Goal: Communication & Community: Answer question/provide support

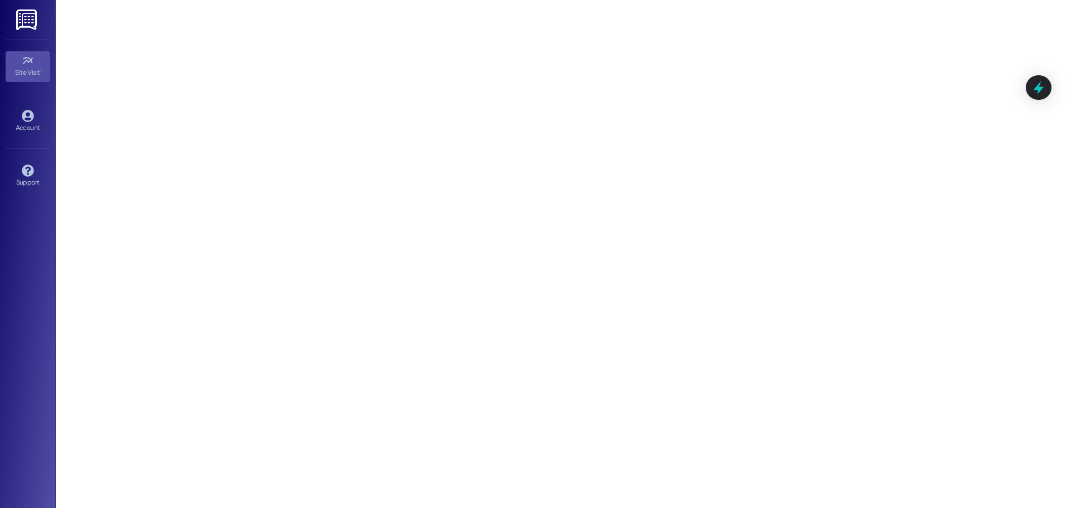
click at [39, 21] on link at bounding box center [27, 19] width 36 height 39
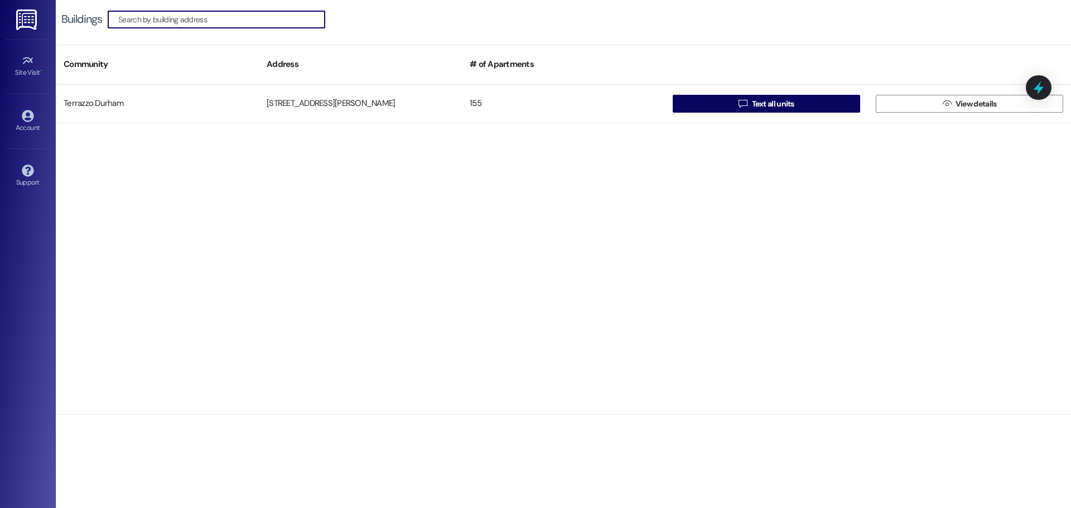
click at [160, 19] on input at bounding box center [221, 20] width 206 height 16
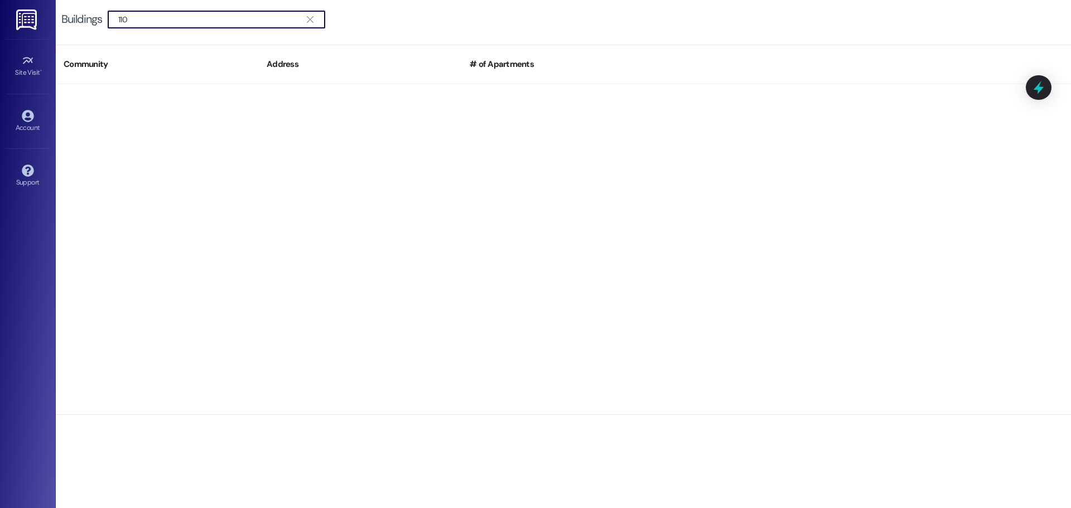
type input "110"
click at [30, 19] on img at bounding box center [27, 19] width 23 height 21
click at [313, 20] on icon "" at bounding box center [310, 19] width 6 height 9
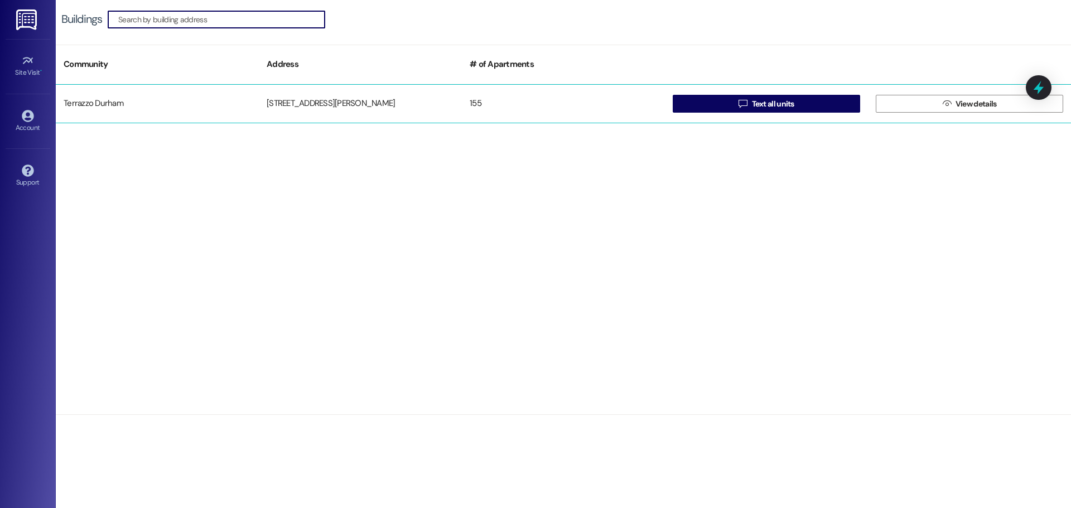
click at [126, 103] on div "Terrazzo Durham" at bounding box center [157, 104] width 203 height 22
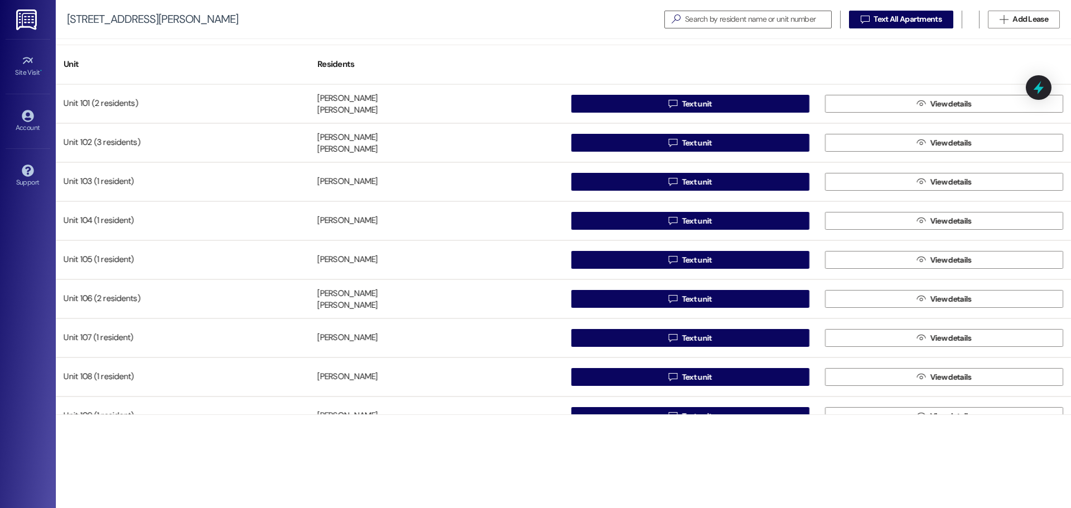
click at [31, 26] on img at bounding box center [27, 19] width 23 height 21
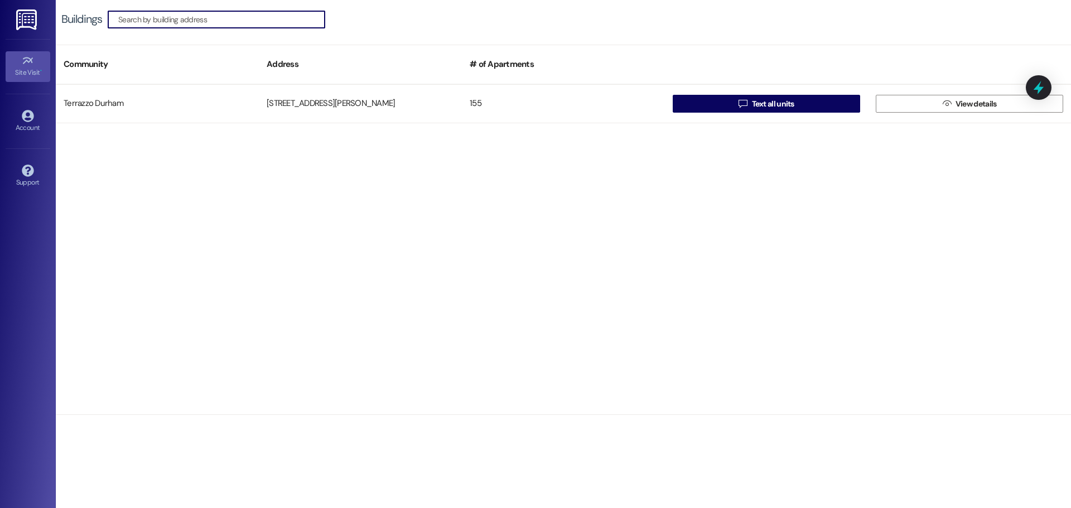
click at [26, 76] on div "Site Visit •" at bounding box center [28, 72] width 56 height 11
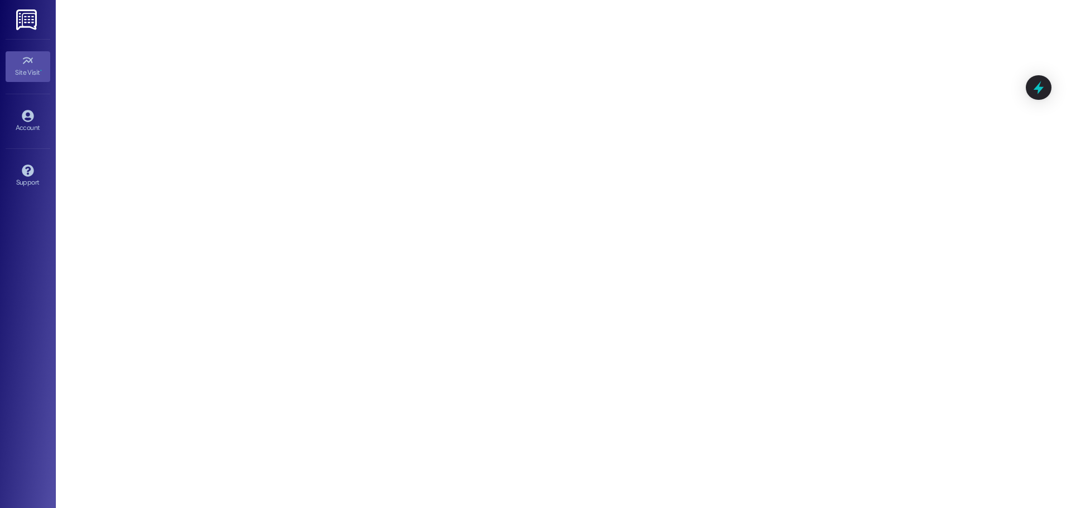
click at [28, 61] on icon at bounding box center [28, 61] width 12 height 12
click at [1038, 88] on icon at bounding box center [1038, 87] width 13 height 17
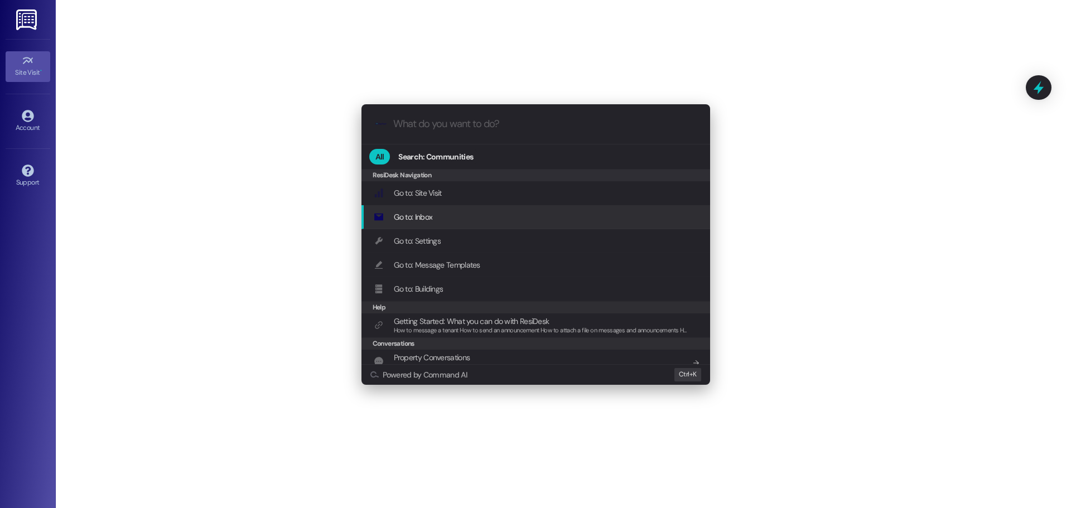
click at [445, 215] on div "Go to: Inbox Add shortcut" at bounding box center [537, 217] width 326 height 12
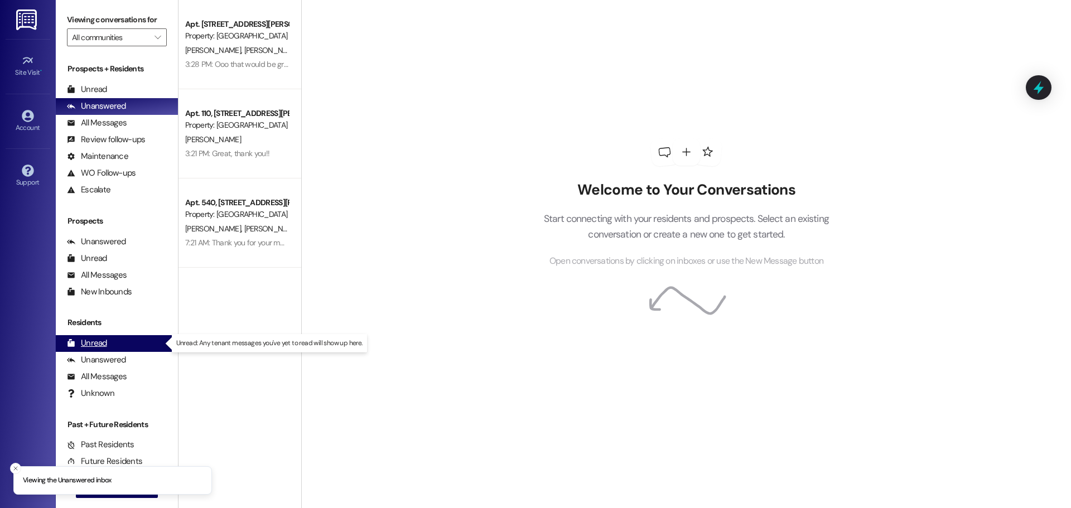
click at [109, 345] on div "Unread (0)" at bounding box center [117, 343] width 122 height 17
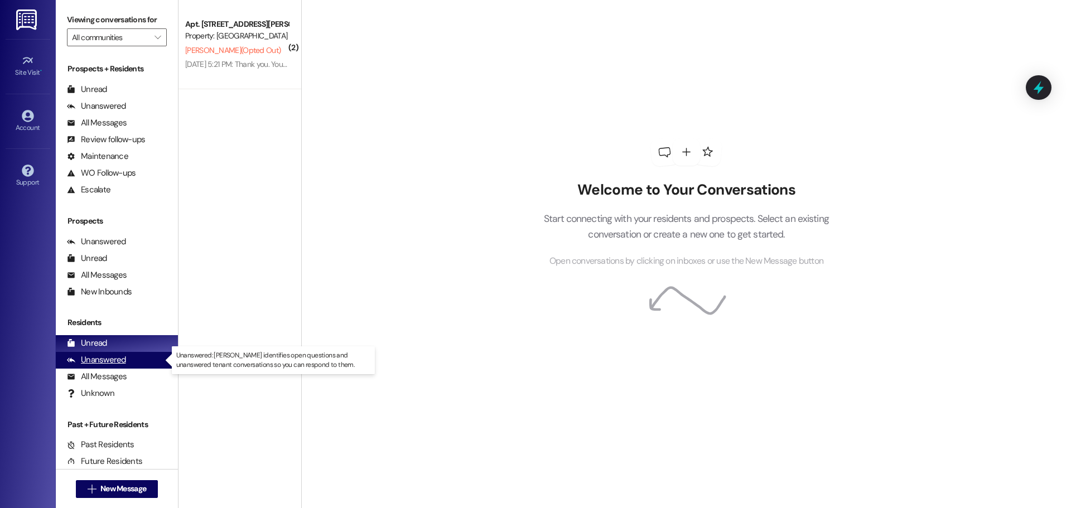
click at [109, 364] on div "Unanswered" at bounding box center [96, 360] width 59 height 12
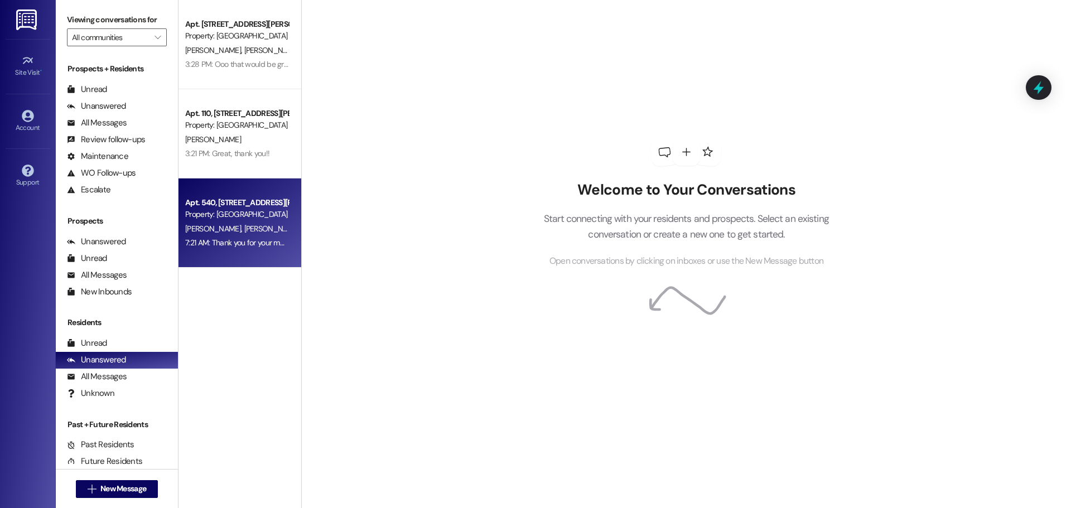
click at [259, 223] on div "[PERSON_NAME] [PERSON_NAME]" at bounding box center [236, 229] width 105 height 14
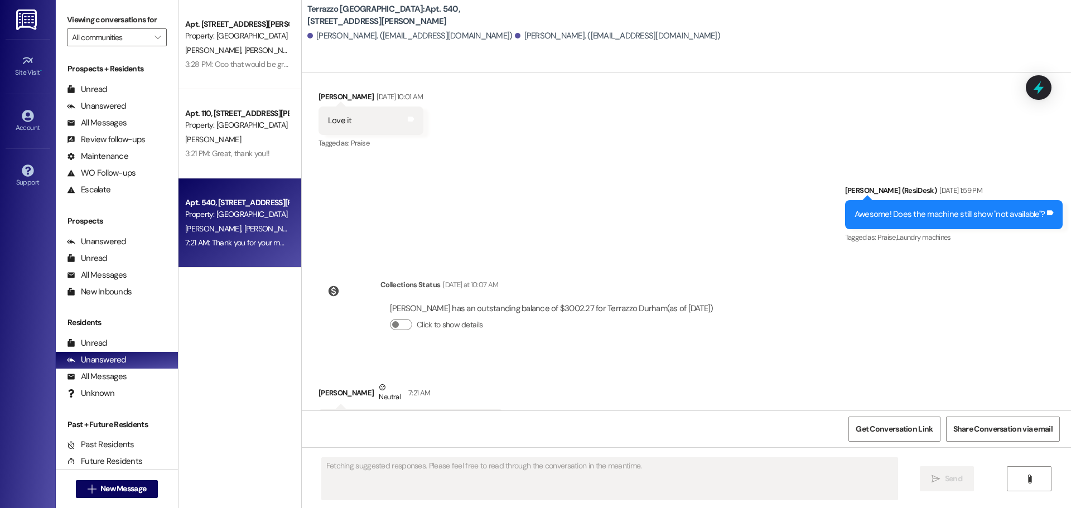
scroll to position [4741, 0]
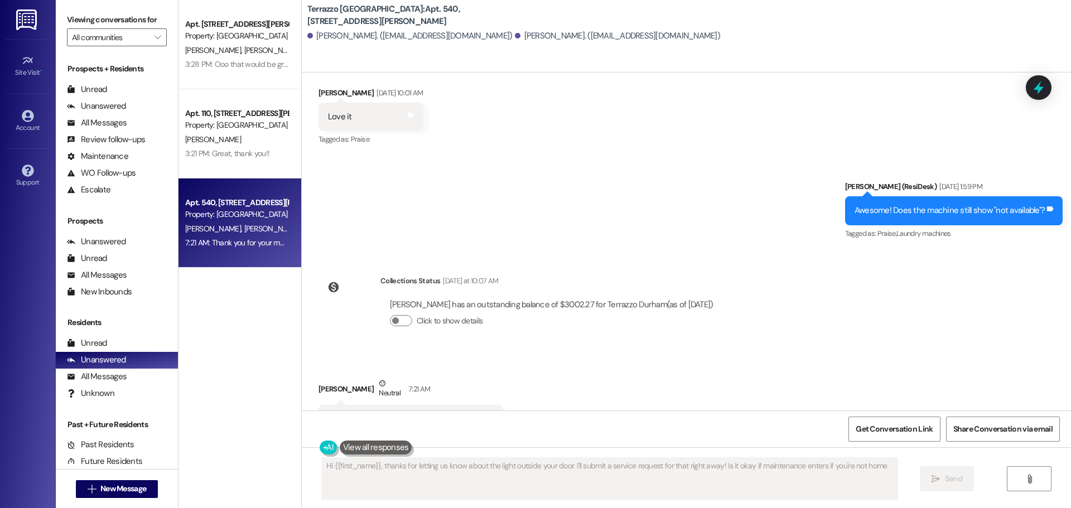
type textarea "Hi {{first_name}}, thanks for letting us know about the light outside your door…"
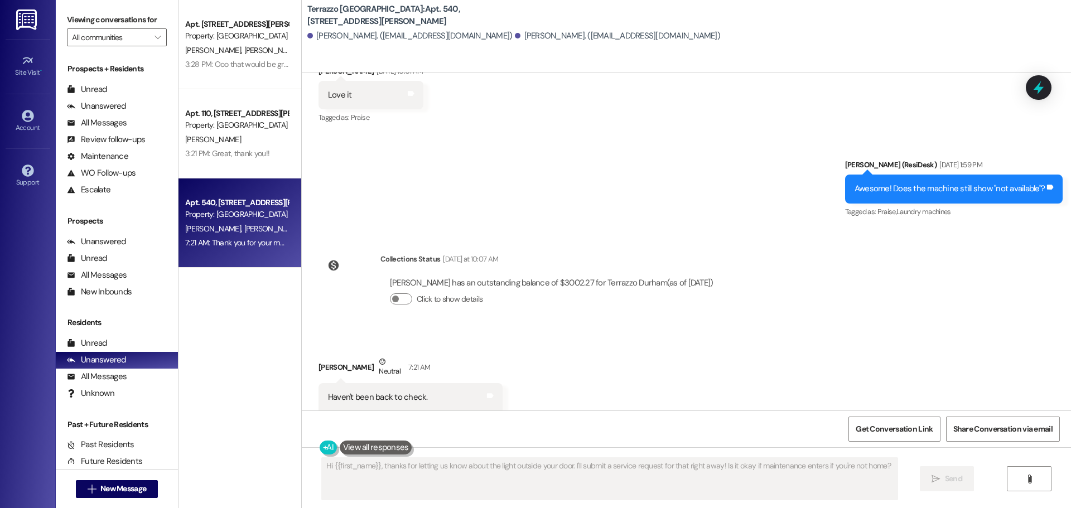
scroll to position [4848, 0]
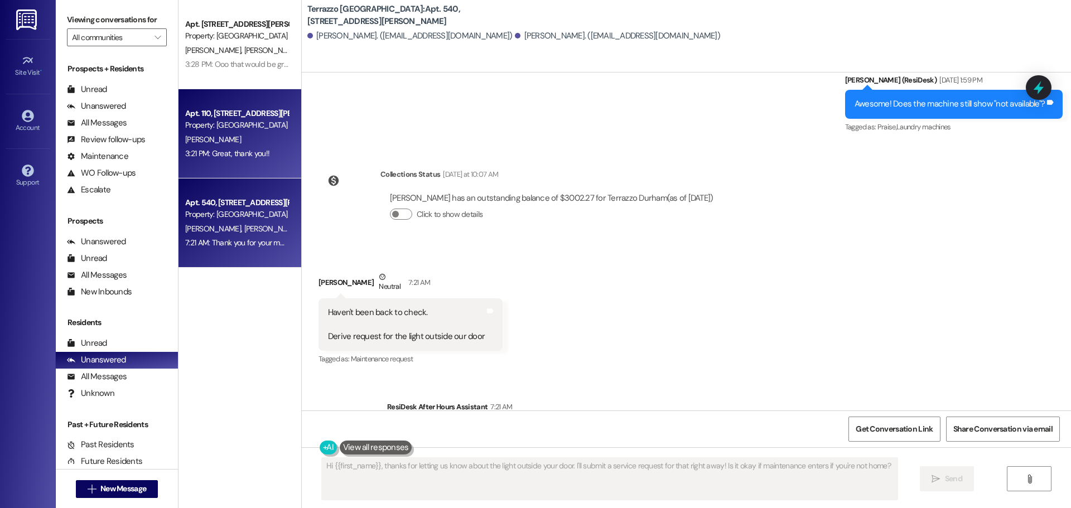
click at [259, 141] on div "[PERSON_NAME]" at bounding box center [236, 140] width 105 height 14
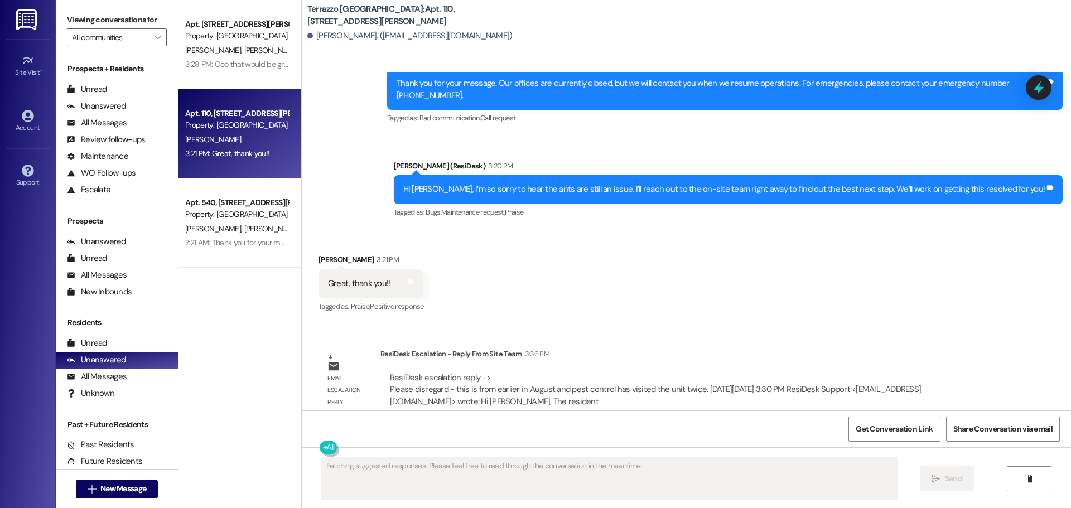
scroll to position [3421, 0]
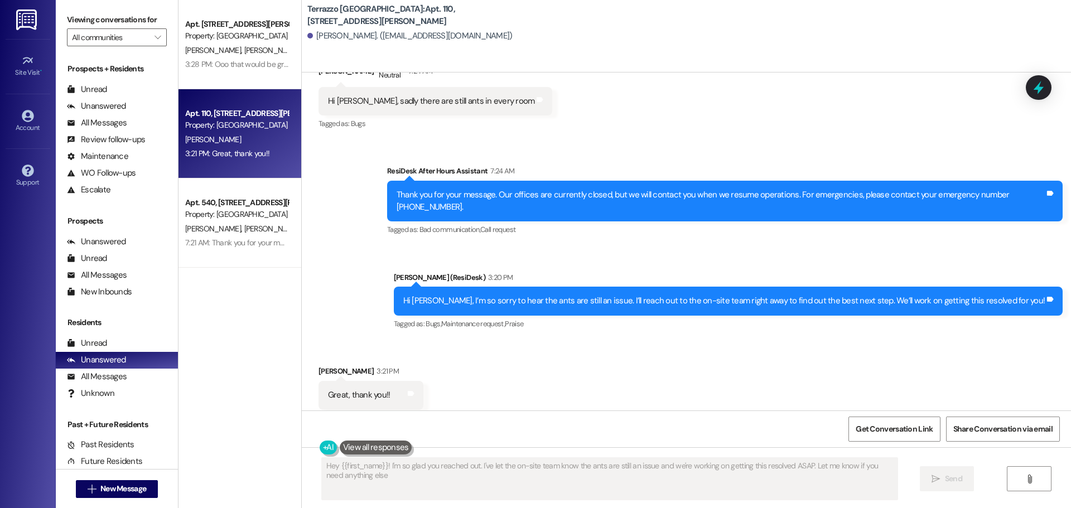
type textarea "Hey {{first_name}}! I'm so glad you reached out. I've let the on-site team know…"
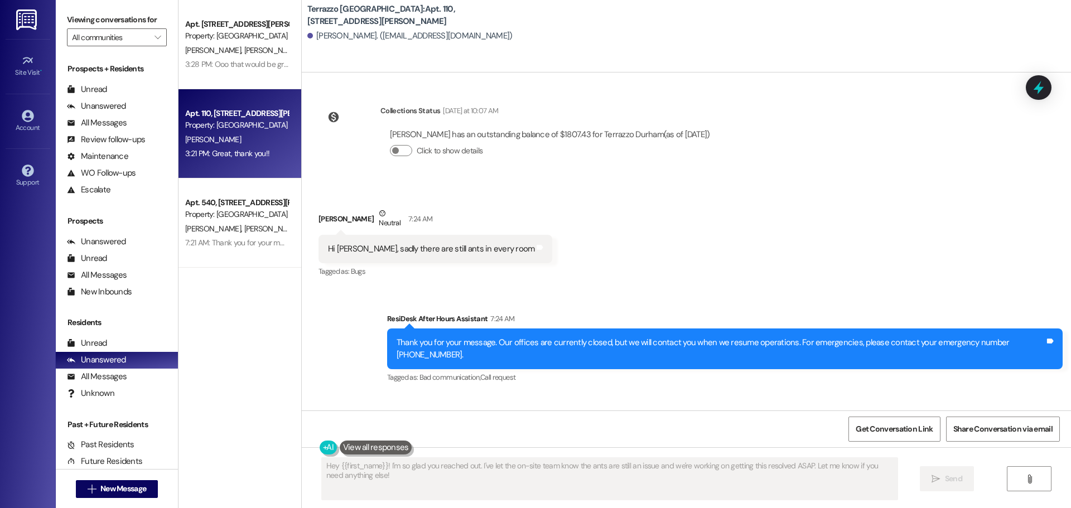
scroll to position [3254, 0]
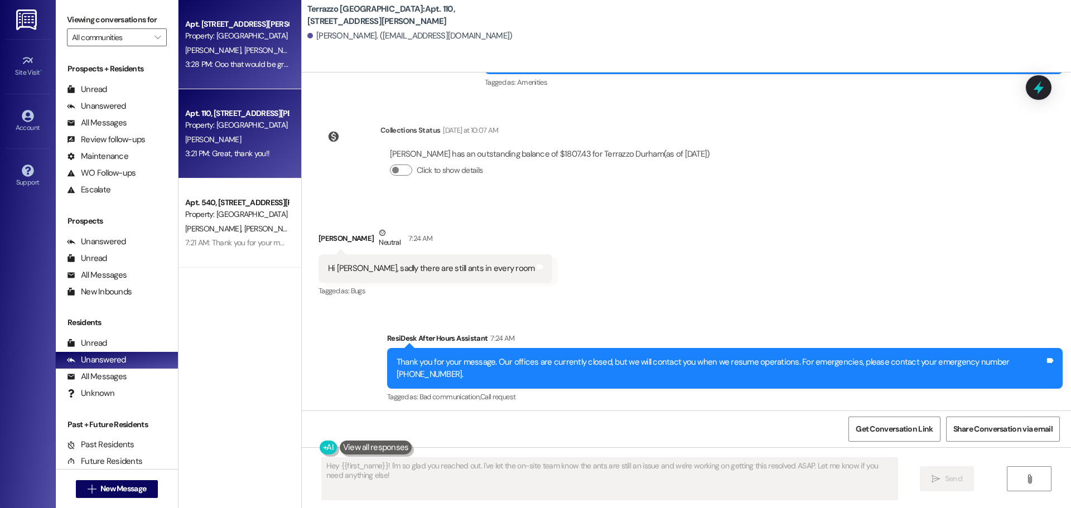
click at [244, 47] on span "[PERSON_NAME] [PERSON_NAME]" at bounding box center [300, 50] width 113 height 10
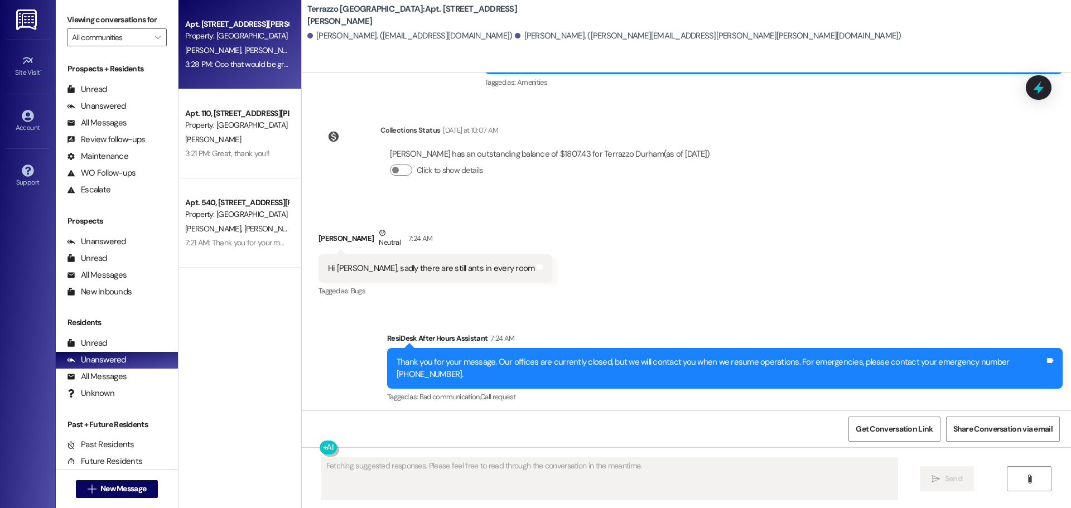
scroll to position [2474, 0]
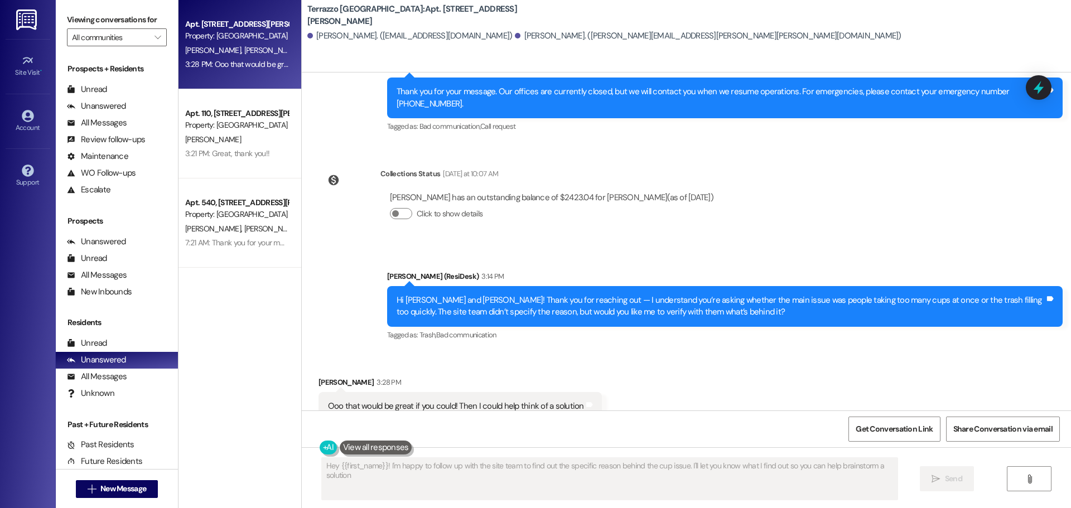
type textarea "Hey {{first_name}}! I'm happy to follow up with the site team to find out the s…"
click at [376, 446] on button at bounding box center [376, 448] width 73 height 14
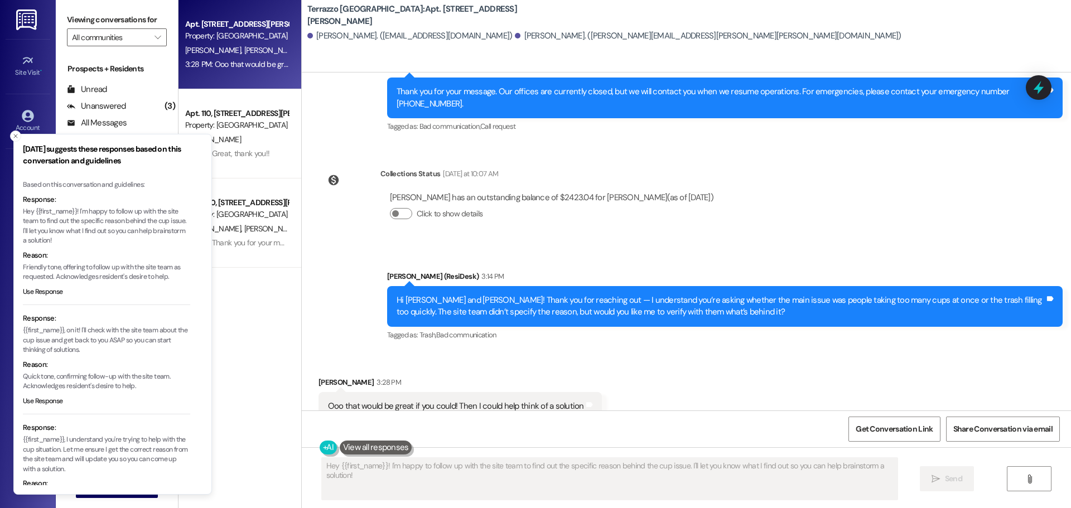
scroll to position [48, 0]
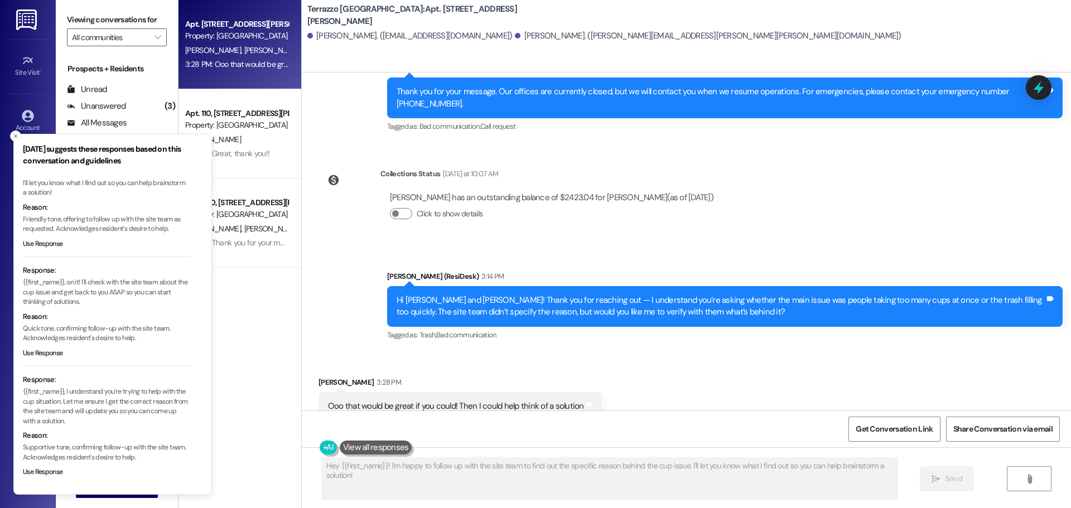
click at [741, 351] on div "Received via SMS [PERSON_NAME] 3:28 PM Ooo that would be great if you could! Th…" at bounding box center [686, 398] width 769 height 94
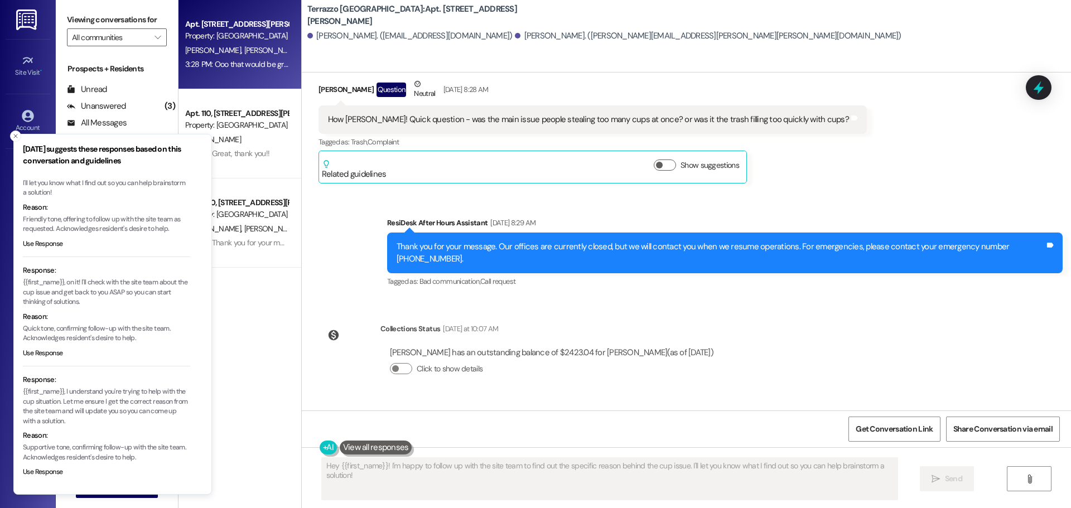
scroll to position [2251, 0]
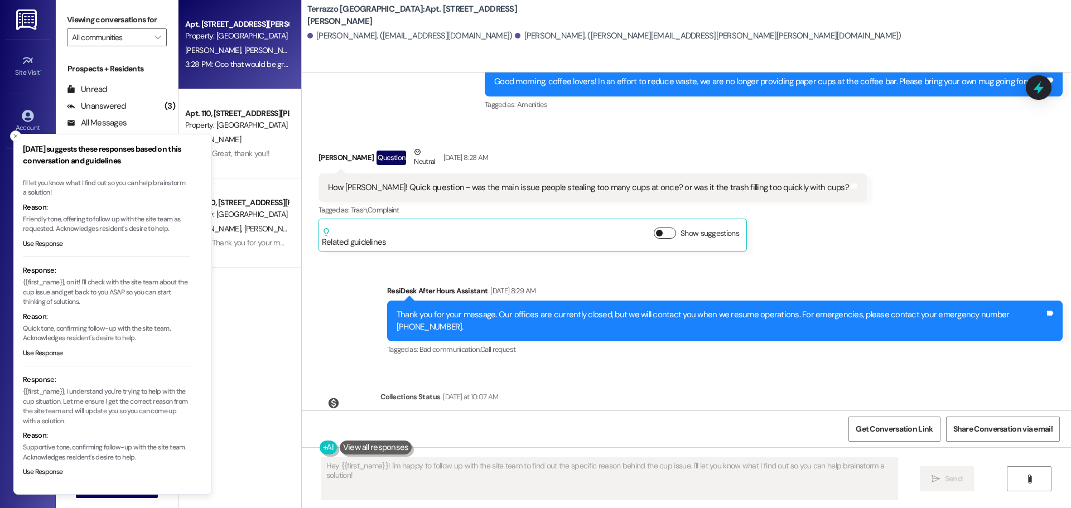
click at [658, 228] on button "Show suggestions" at bounding box center [665, 233] width 22 height 11
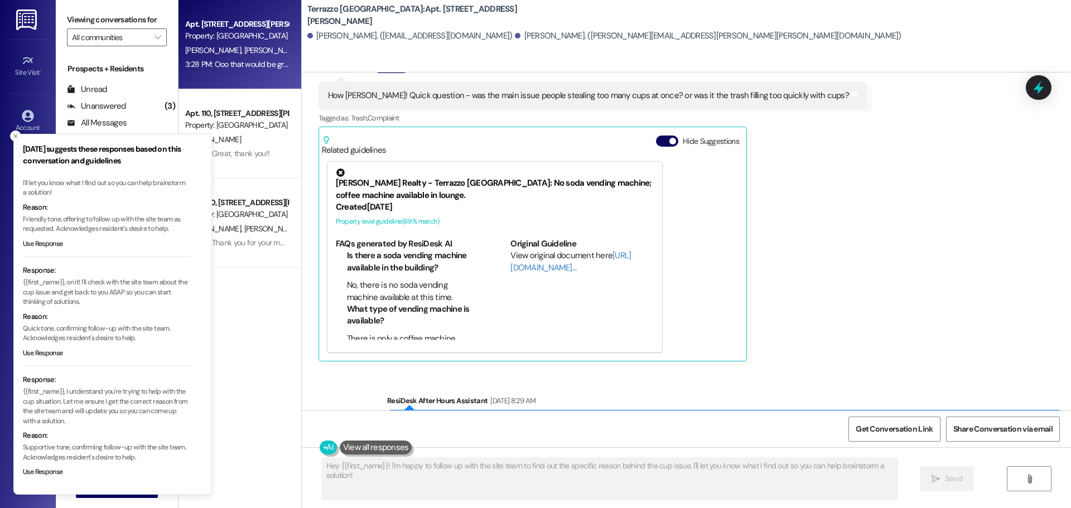
scroll to position [2363, 0]
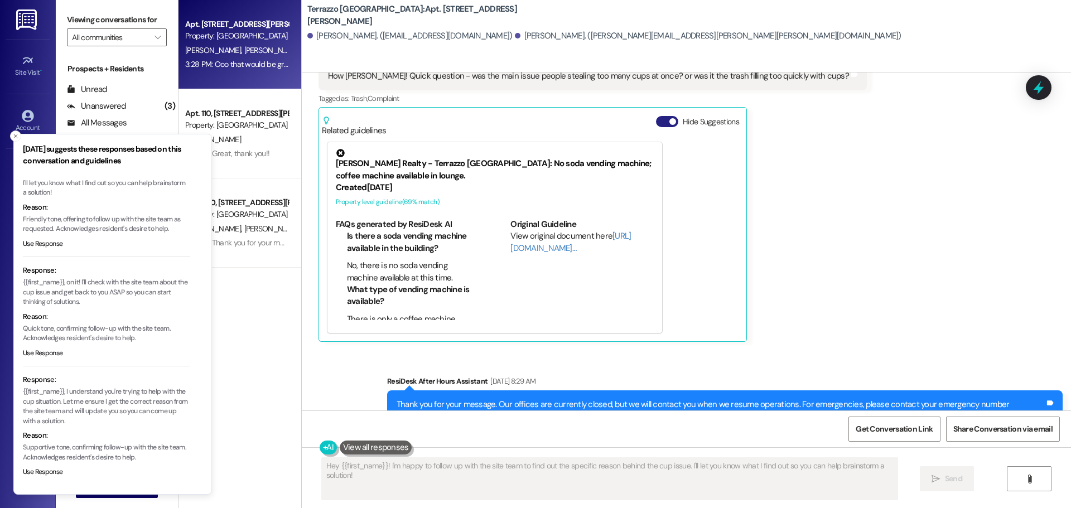
click at [656, 116] on button "Hide Suggestions" at bounding box center [667, 121] width 22 height 11
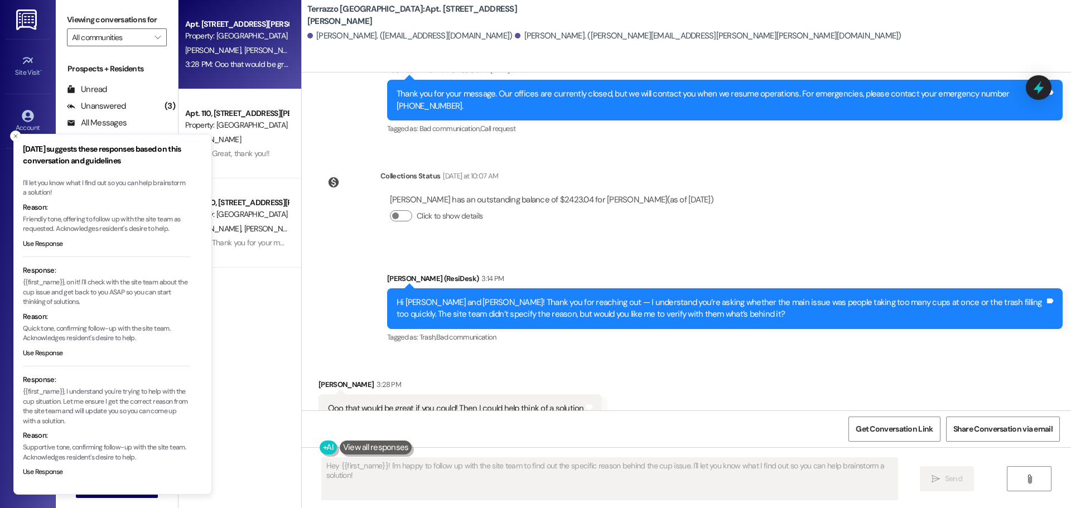
scroll to position [2474, 0]
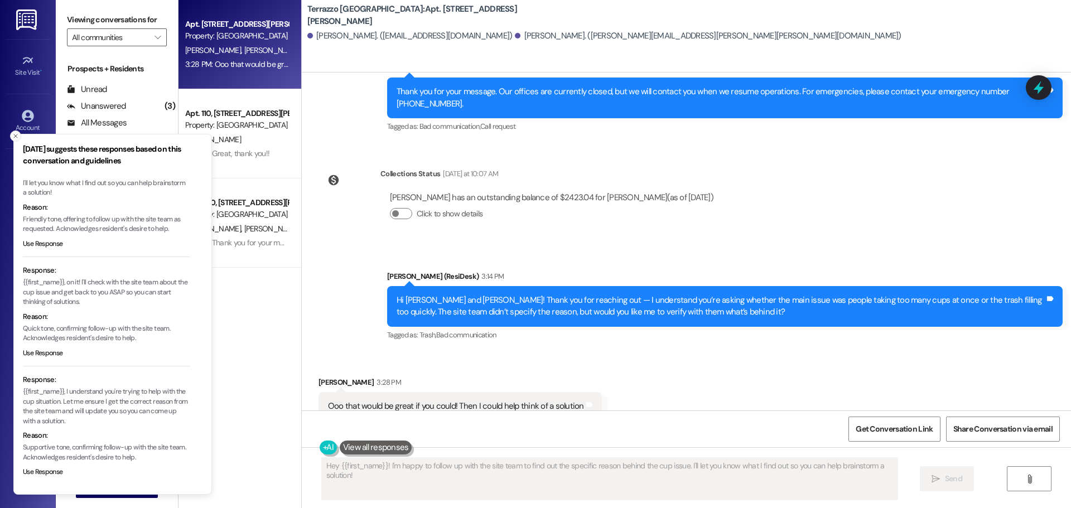
click at [15, 134] on icon "Close toast" at bounding box center [15, 136] width 7 height 7
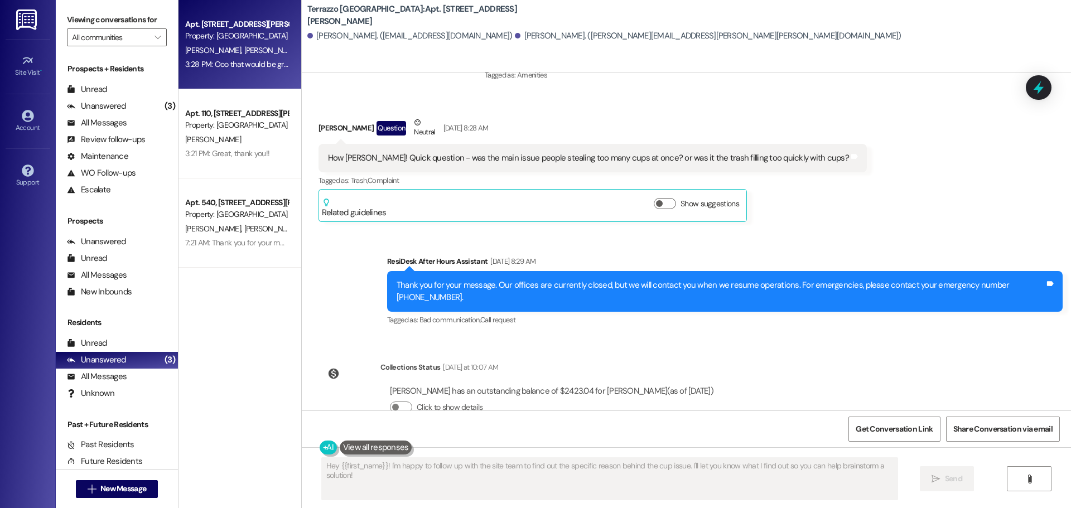
scroll to position [2195, 0]
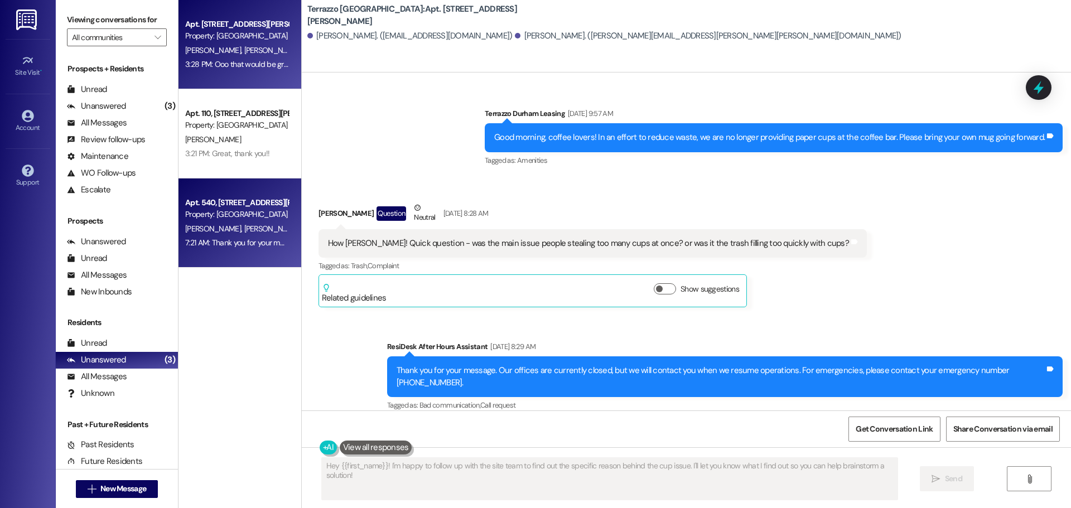
click at [245, 207] on div "Apt. 540, [STREET_ADDRESS][PERSON_NAME]" at bounding box center [236, 203] width 103 height 12
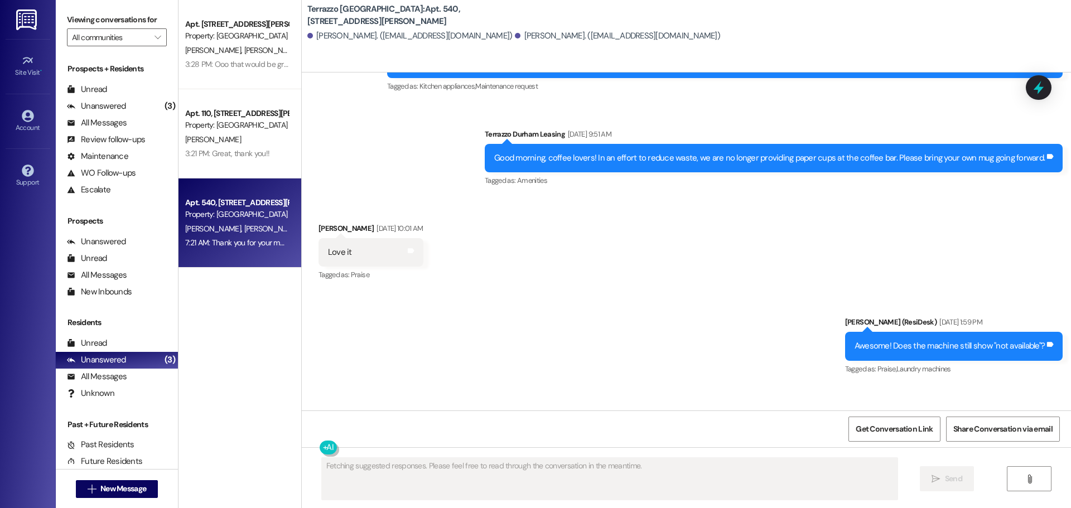
scroll to position [4741, 0]
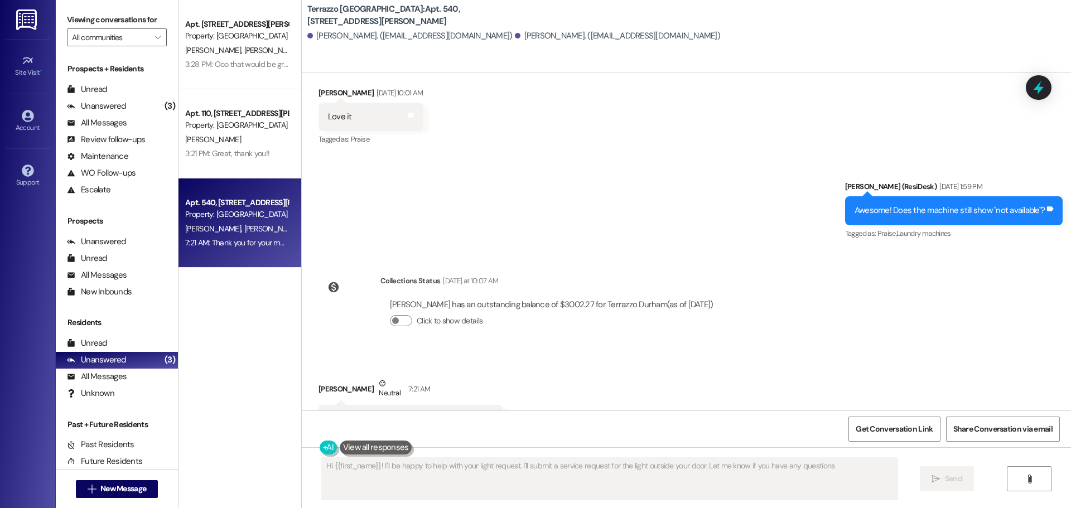
type textarea "Hi {{first_name}}! I'll be happy to help with your light request. I'll submit a…"
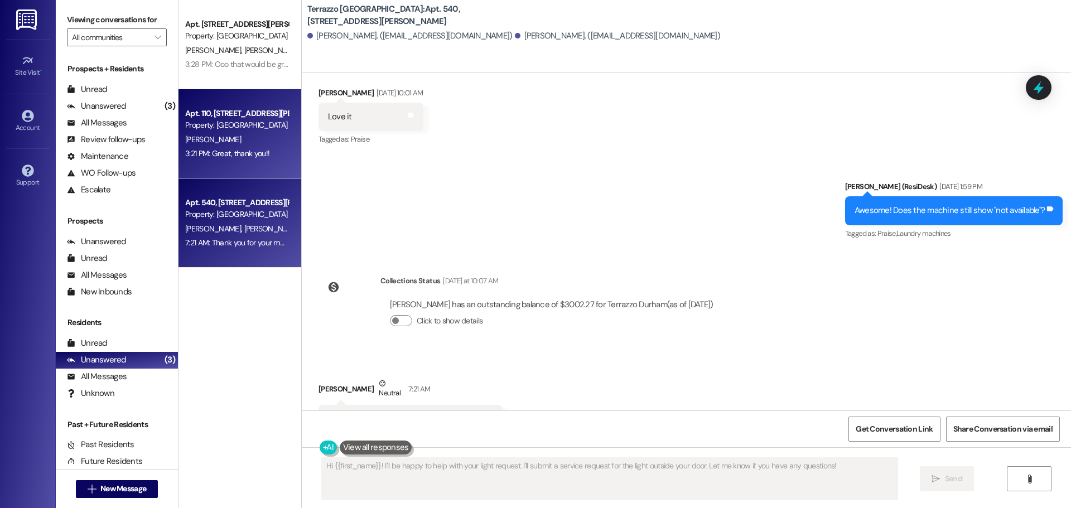
click at [220, 148] on div "3:21 PM: Great, thank you!! 3:21 PM: Great, thank you!!" at bounding box center [227, 153] width 84 height 10
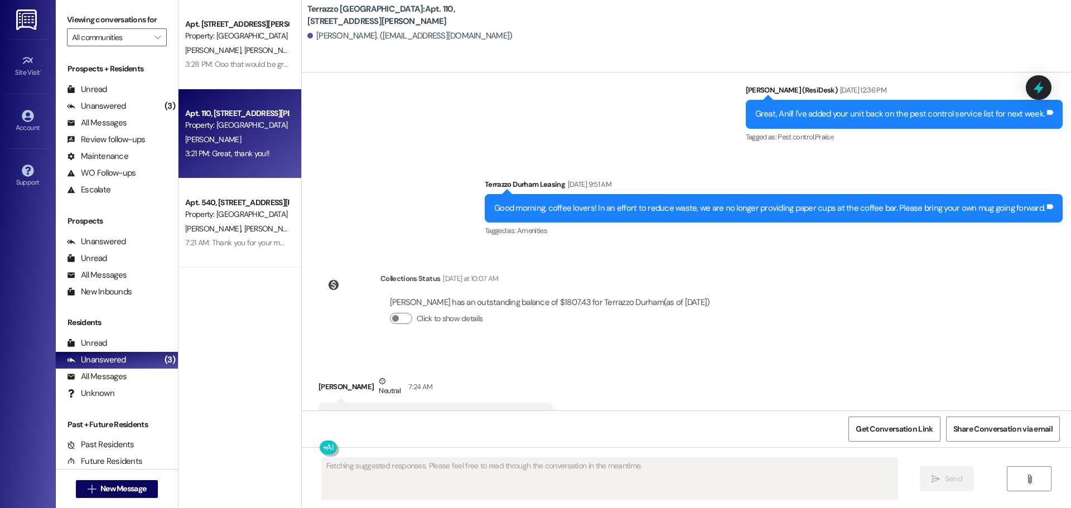
scroll to position [3421, 0]
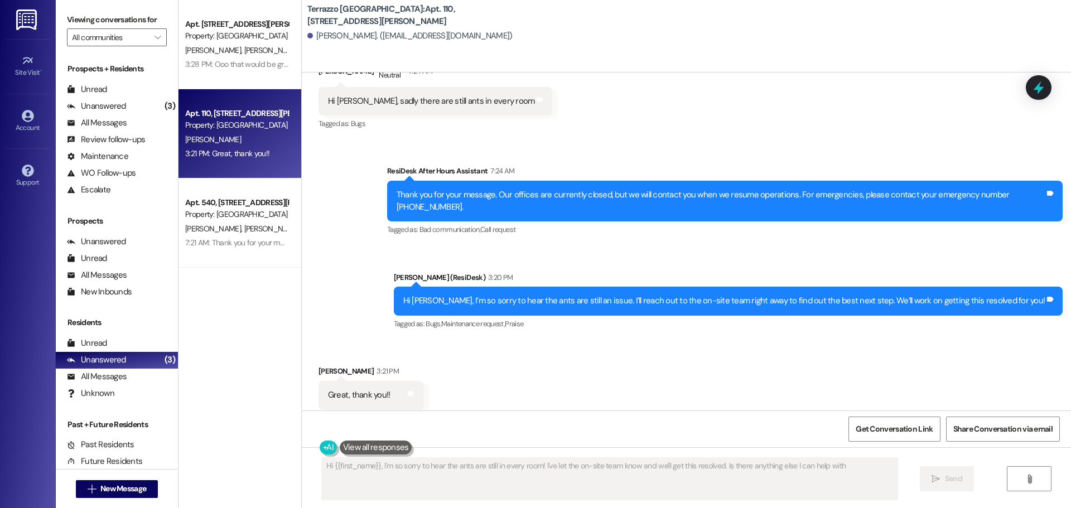
type textarea "Hi {{first_name}}, I'm so sorry to hear the ants are still in every room! I've …"
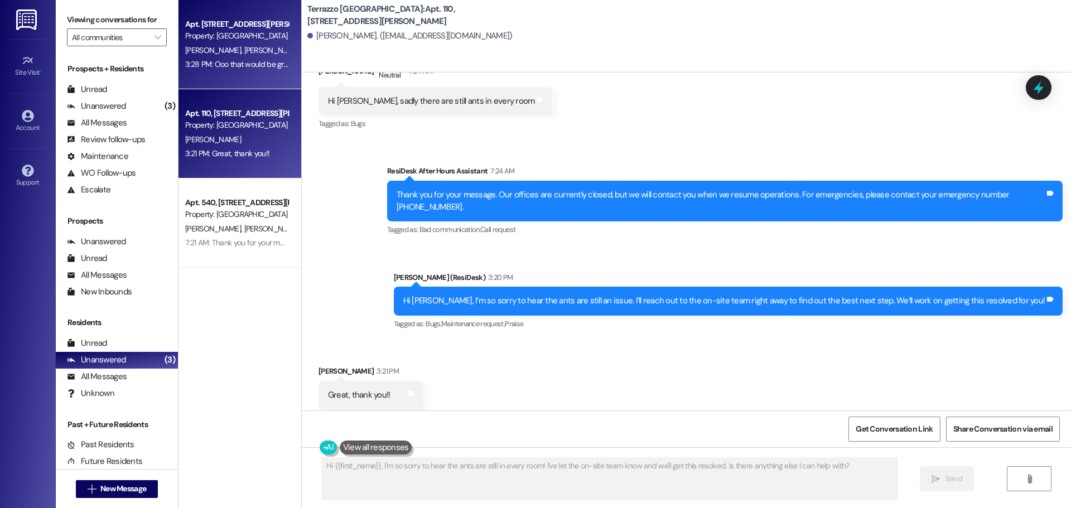
click at [189, 42] on div "Property: [GEOGRAPHIC_DATA]" at bounding box center [236, 36] width 103 height 12
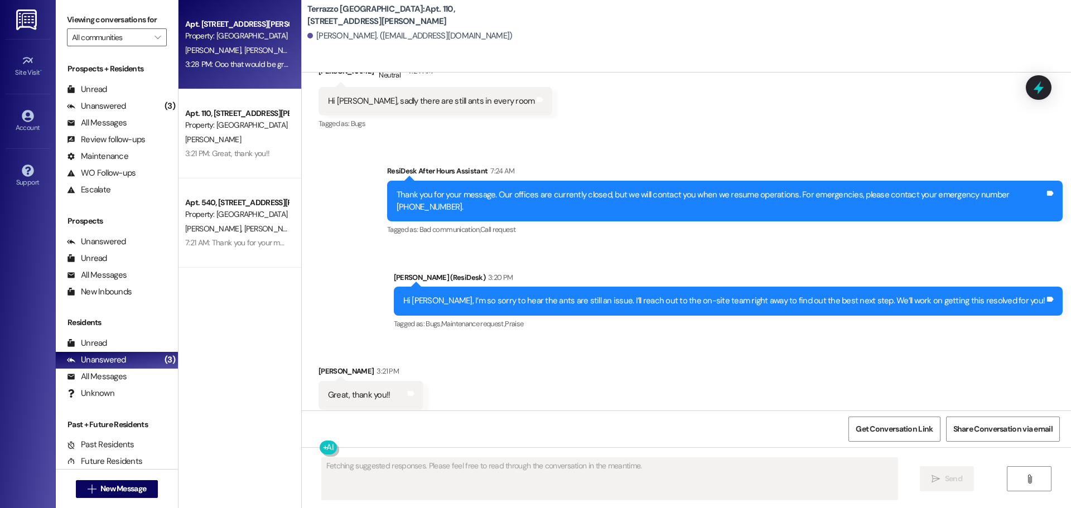
scroll to position [2474, 0]
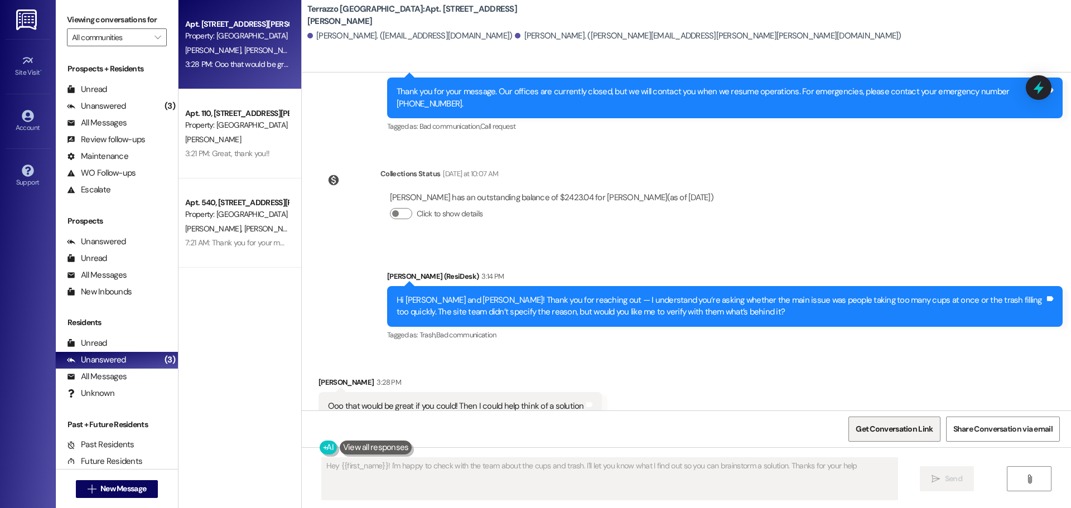
type textarea "Hey {{first_name}}! I'm happy to check with the team about the cups and trash. …"
click at [124, 357] on div "Unanswered (3)" at bounding box center [117, 360] width 122 height 17
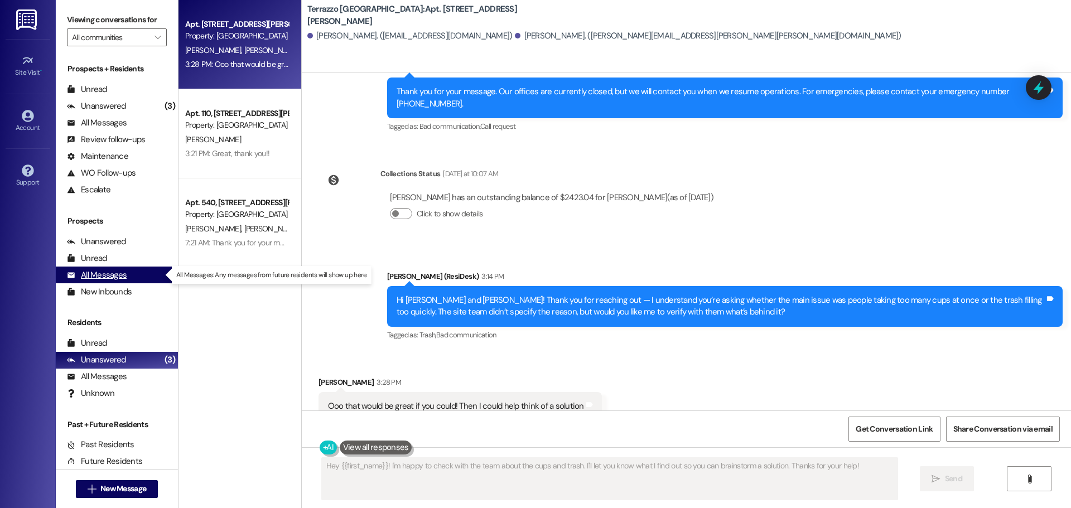
click at [122, 273] on div "All Messages" at bounding box center [97, 275] width 60 height 12
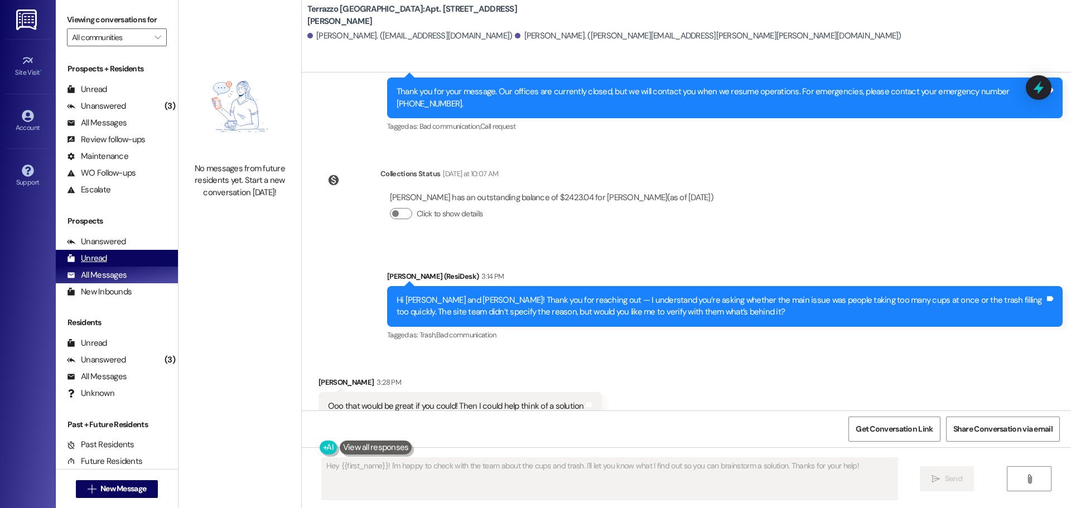
click at [116, 260] on div "Unread (0)" at bounding box center [117, 258] width 122 height 17
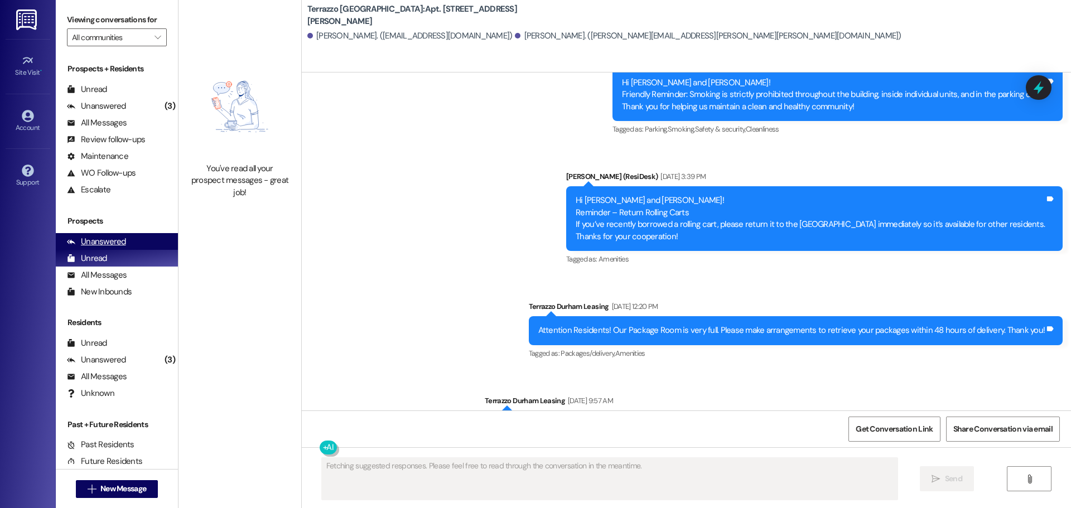
scroll to position [2474, 0]
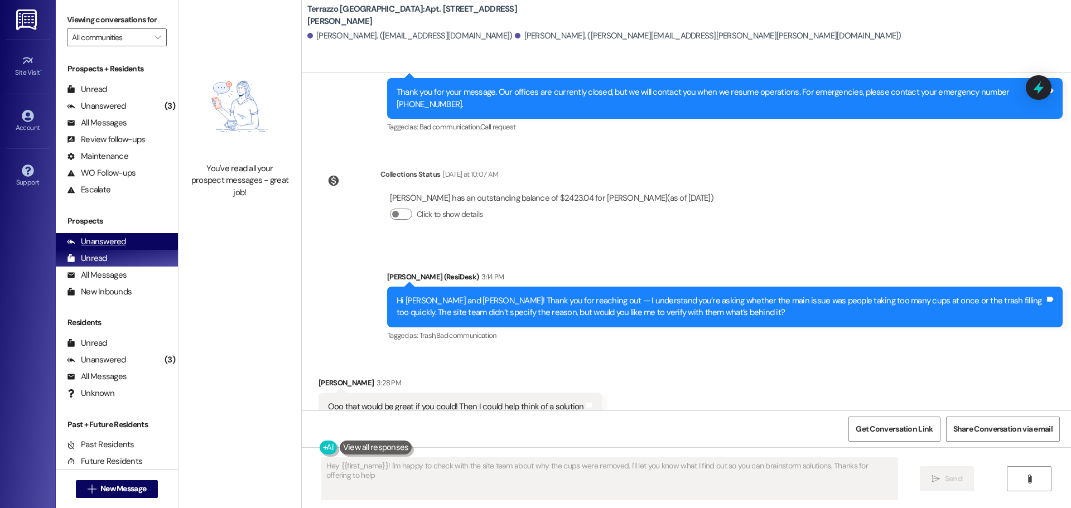
type textarea "Hey {{first_name}}! I'm happy to check with the site team about why the cups we…"
click at [114, 239] on div "Unanswered" at bounding box center [96, 242] width 59 height 12
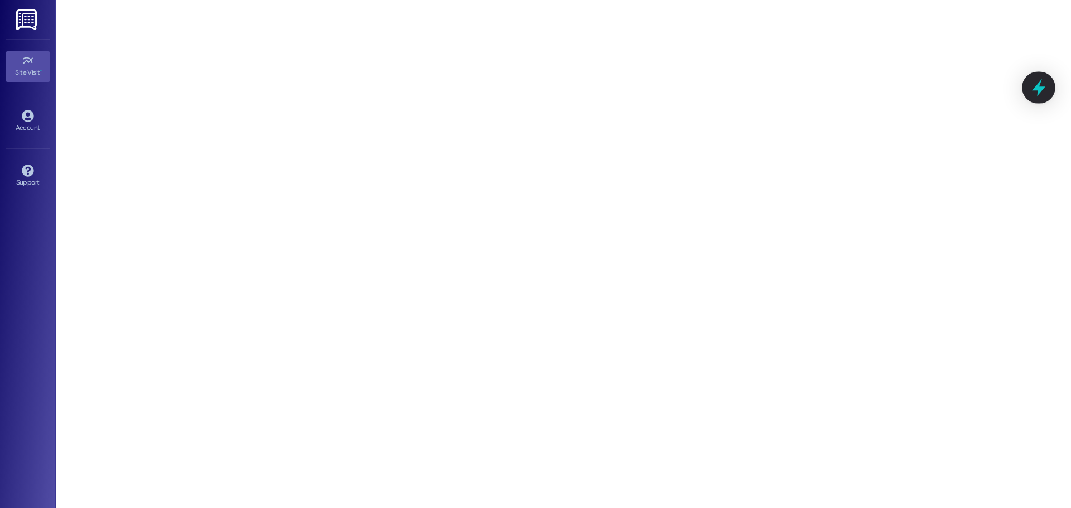
click at [1037, 86] on icon at bounding box center [1038, 87] width 13 height 17
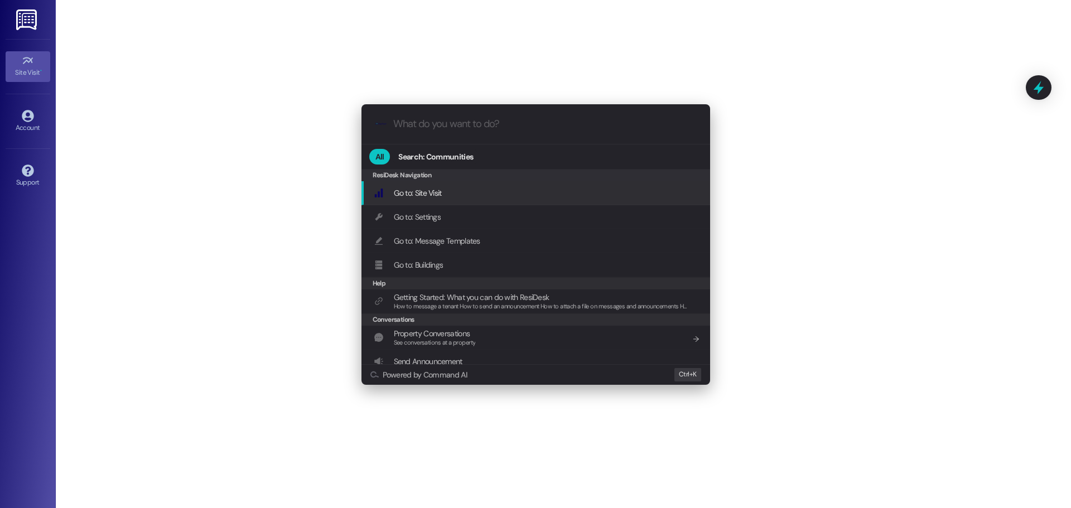
click at [1036, 84] on div ".cls-1{fill:#0a055f;}.cls-2{fill:#0cc4c4;} resideskLogoBlueOrange All Search: C…" at bounding box center [535, 254] width 1071 height 508
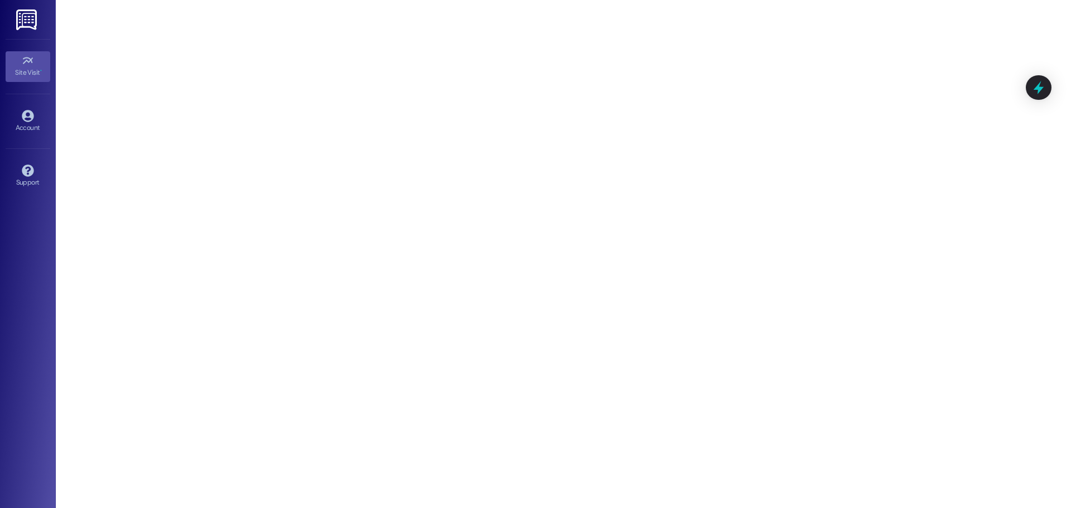
click at [1036, 84] on icon at bounding box center [1038, 87] width 15 height 15
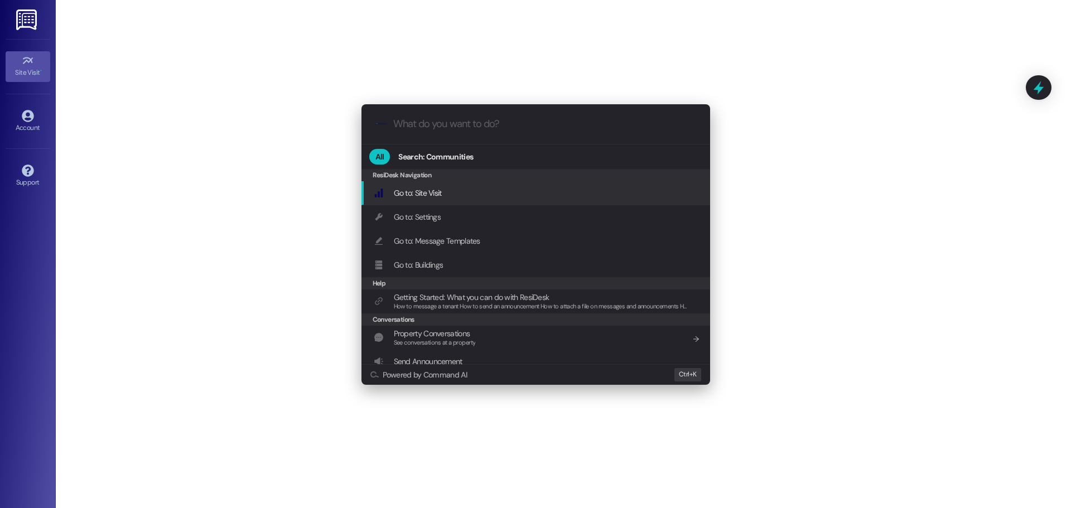
click at [425, 194] on span "Go to: Site Visit" at bounding box center [418, 193] width 48 height 10
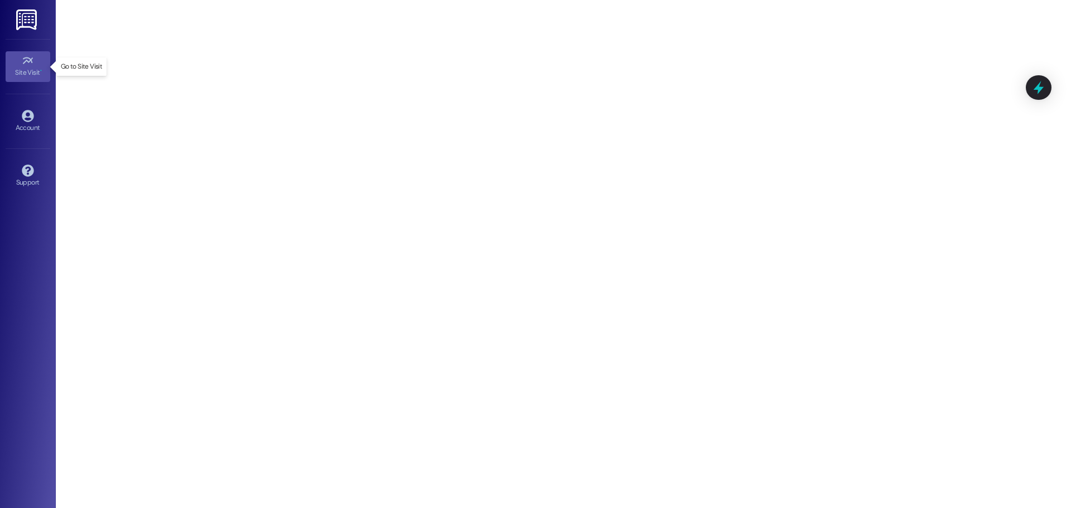
click at [32, 76] on div "Site Visit •" at bounding box center [28, 72] width 56 height 11
click at [1040, 85] on icon at bounding box center [1038, 87] width 19 height 19
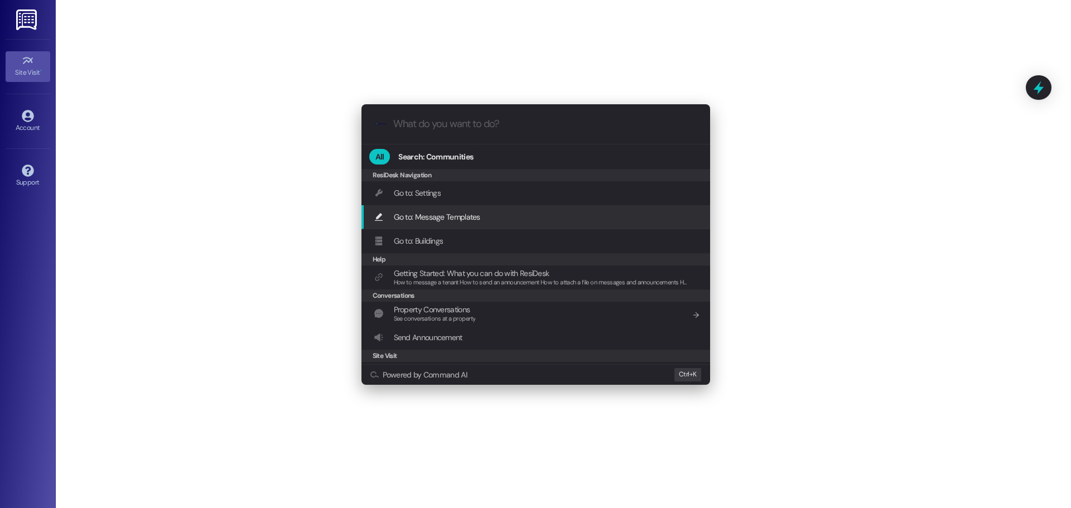
click at [442, 212] on span "Go to: Message Templates" at bounding box center [437, 217] width 86 height 10
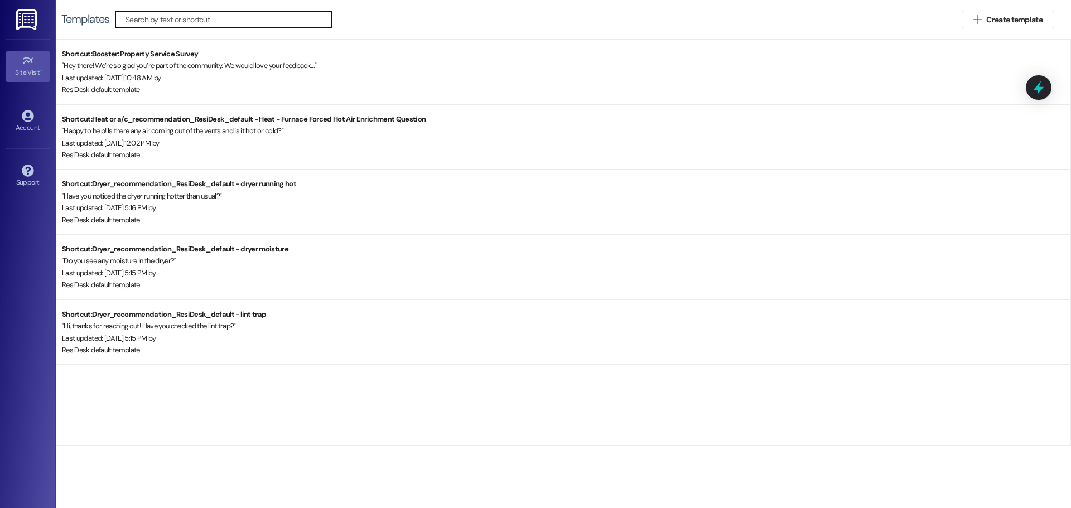
click at [30, 69] on div "Site Visit •" at bounding box center [28, 72] width 56 height 11
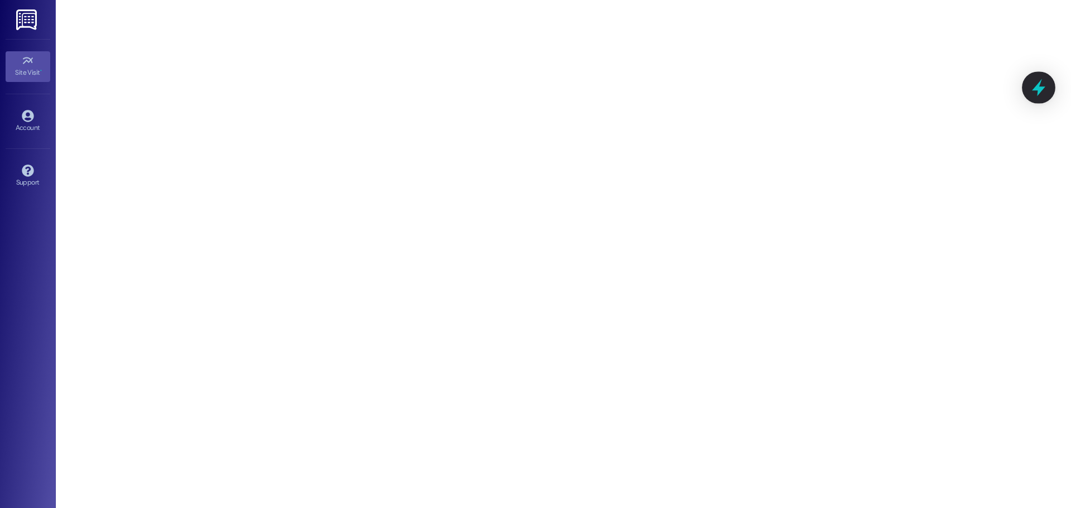
click at [1038, 92] on icon at bounding box center [1038, 87] width 13 height 17
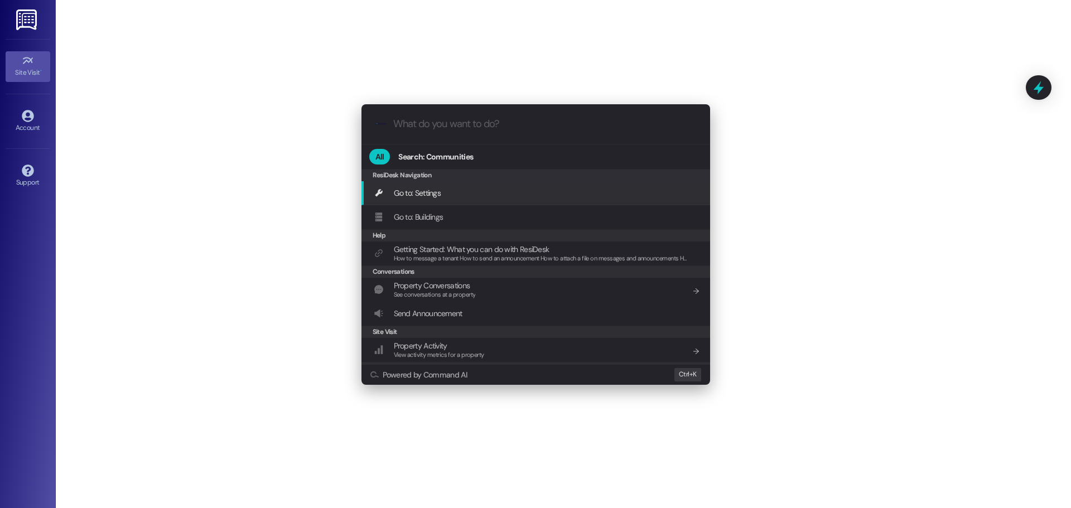
click at [410, 191] on span "Go to: Settings" at bounding box center [417, 193] width 47 height 10
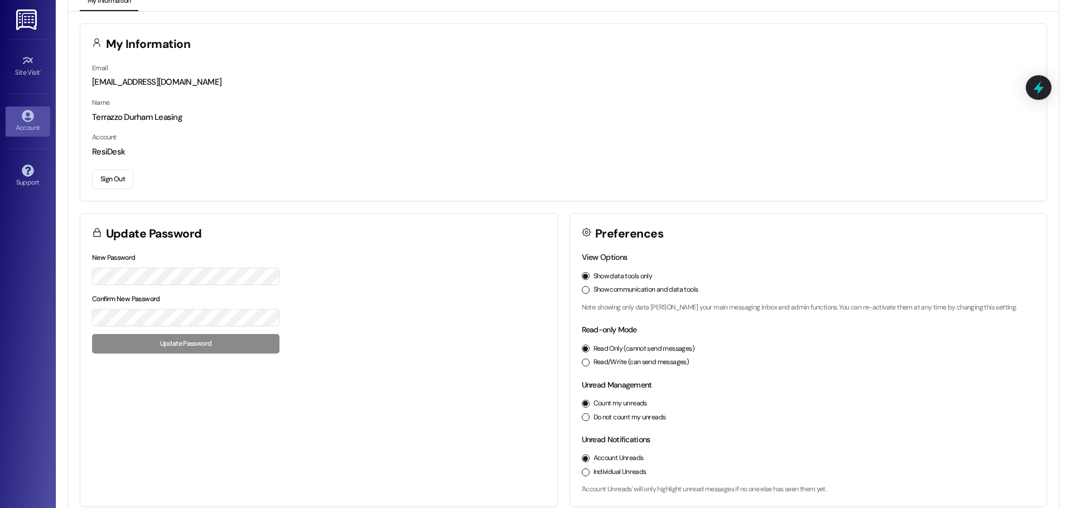
scroll to position [31, 0]
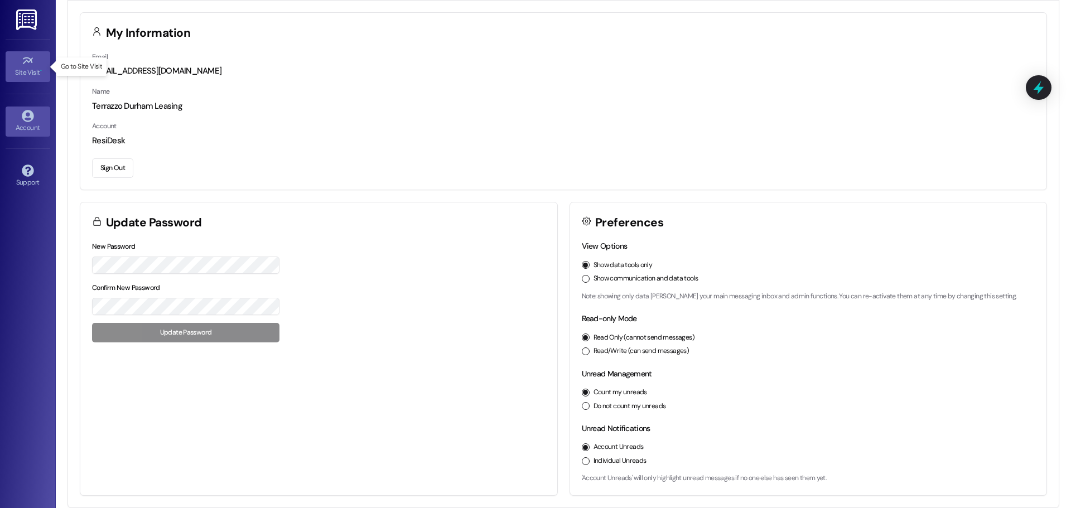
click at [40, 60] on link "Site Visit •" at bounding box center [28, 66] width 45 height 30
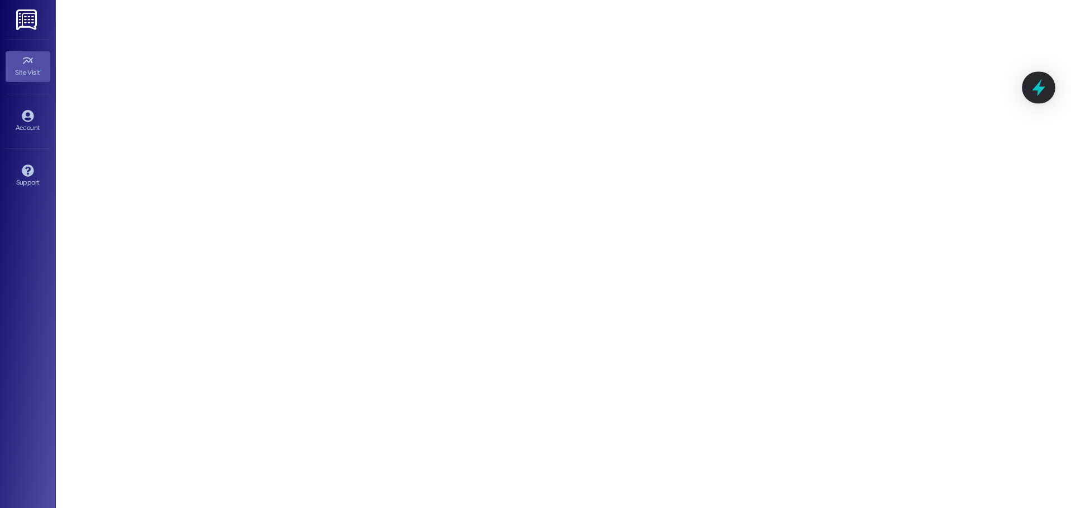
click at [1038, 84] on icon at bounding box center [1038, 87] width 13 height 17
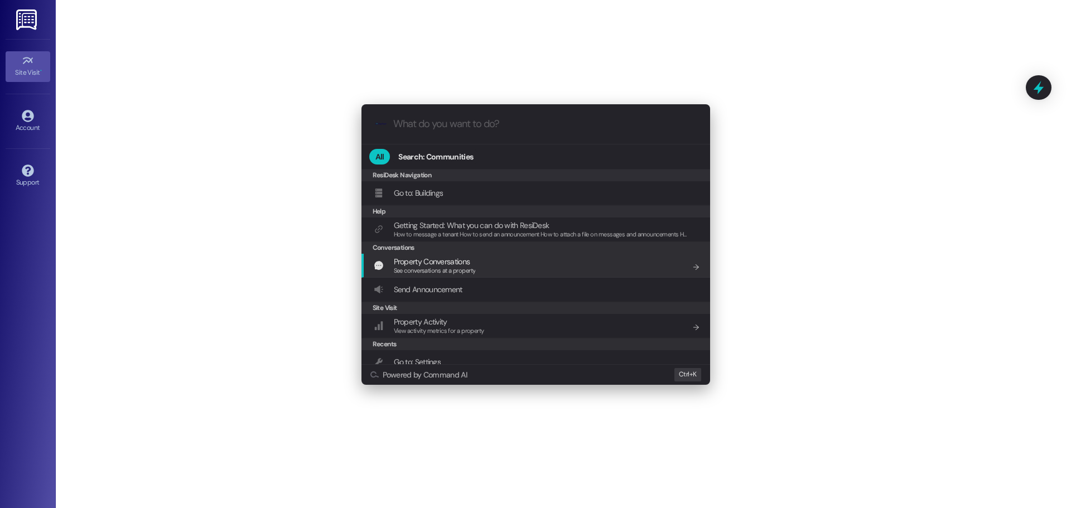
click at [407, 269] on span "See conversations at a property" at bounding box center [435, 271] width 82 height 8
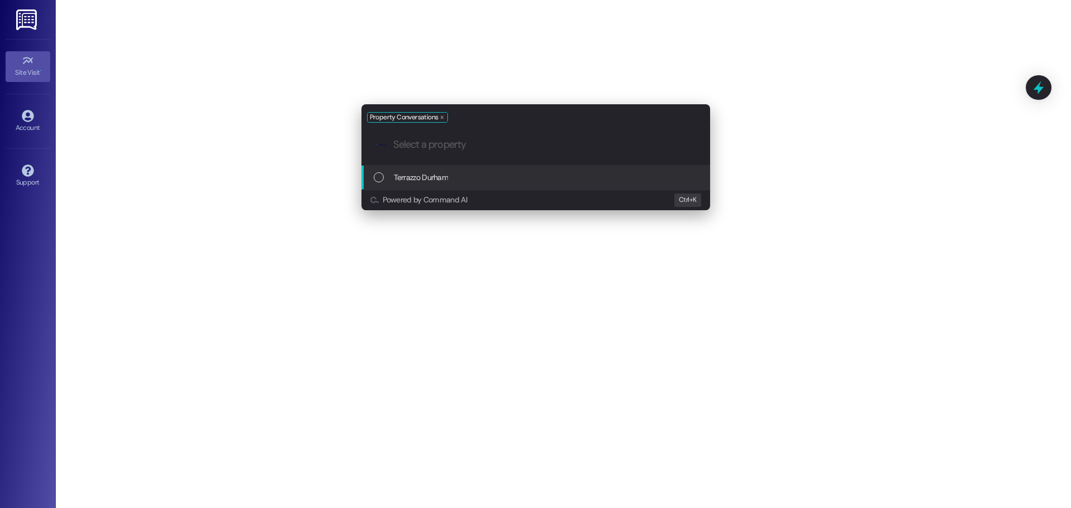
click at [382, 180] on div "List of options" at bounding box center [379, 177] width 10 height 10
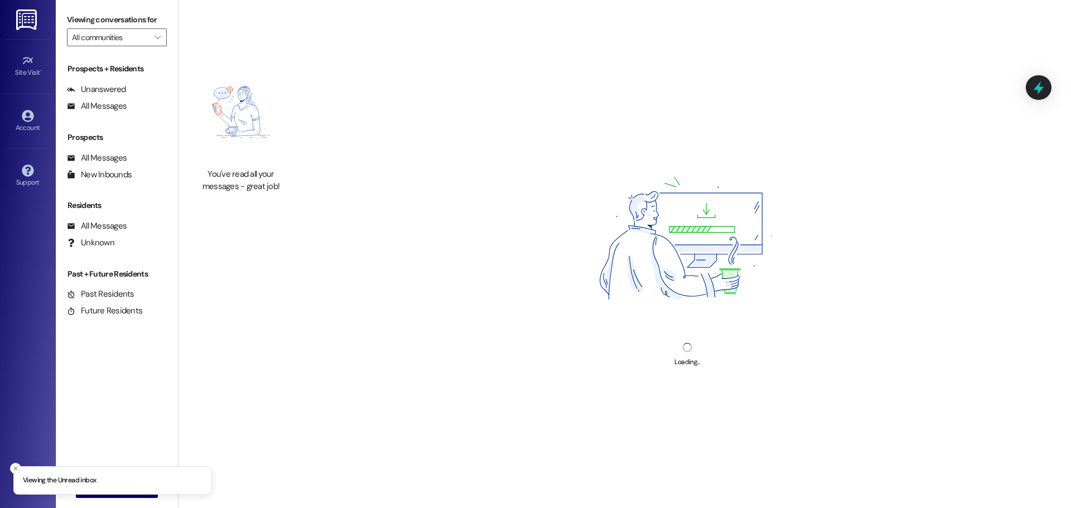
type input "Terrazzo Durham"
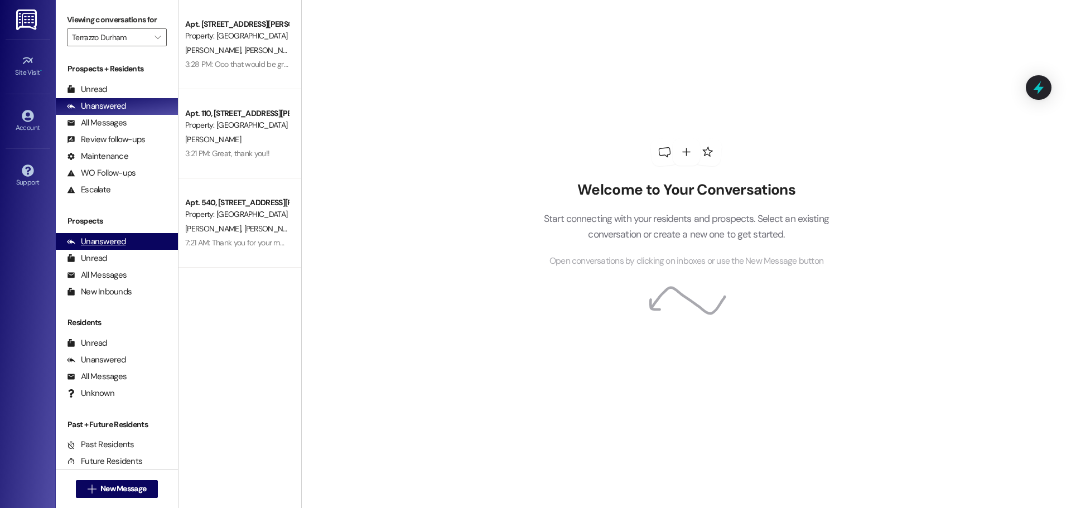
click at [111, 244] on div "Unanswered" at bounding box center [96, 242] width 59 height 12
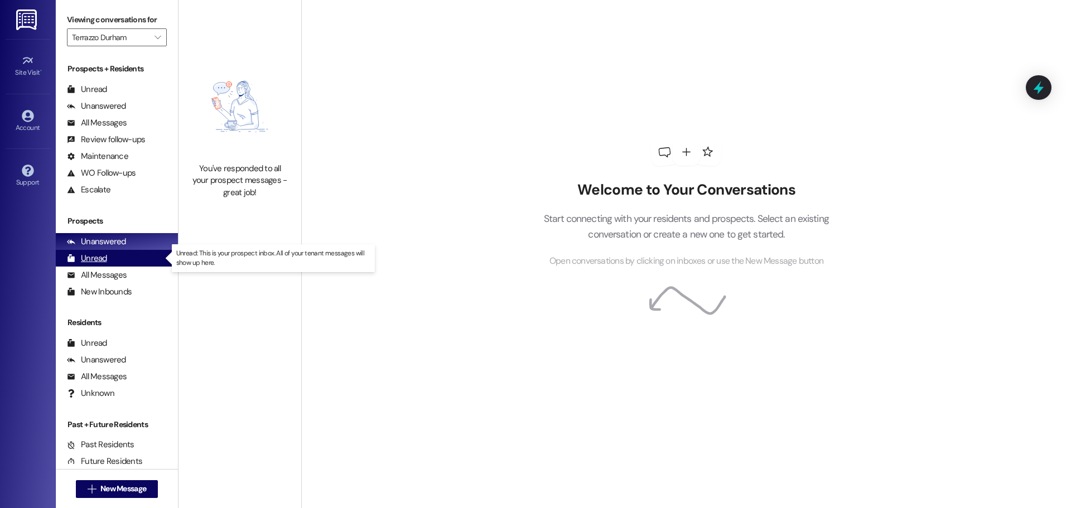
click at [107, 254] on div "Unread (0)" at bounding box center [117, 258] width 122 height 17
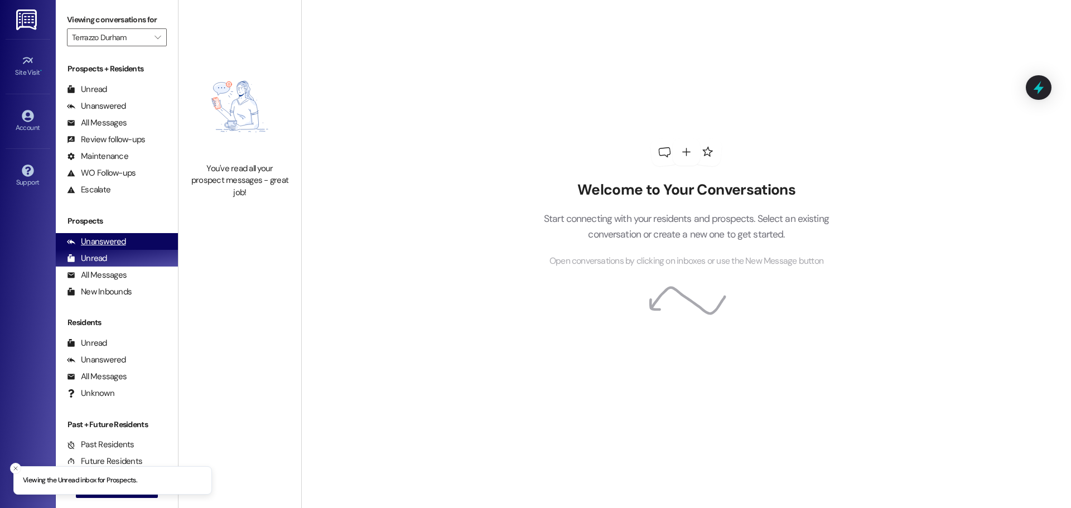
click at [143, 236] on div "Unanswered (0)" at bounding box center [117, 241] width 122 height 17
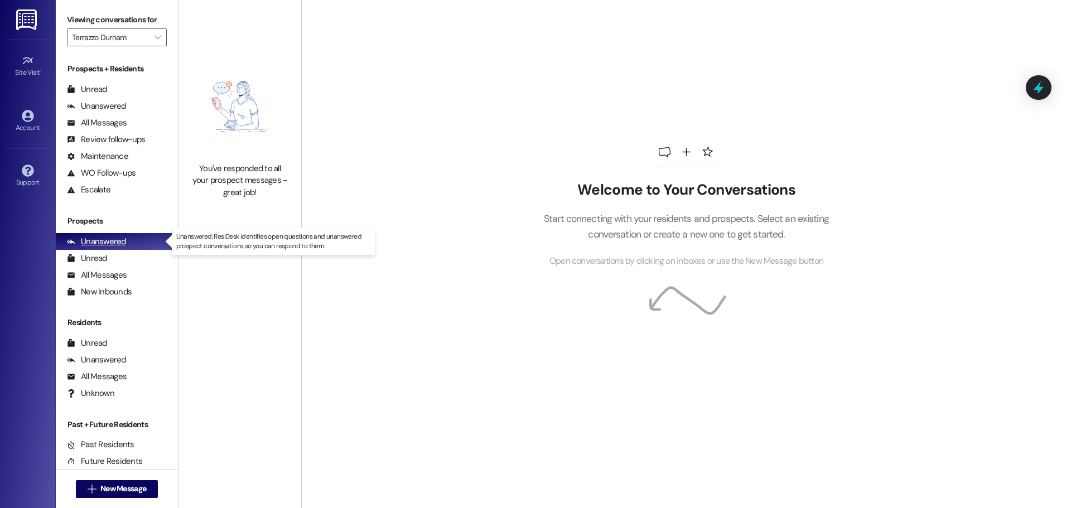
click at [102, 241] on div "Unanswered" at bounding box center [96, 242] width 59 height 12
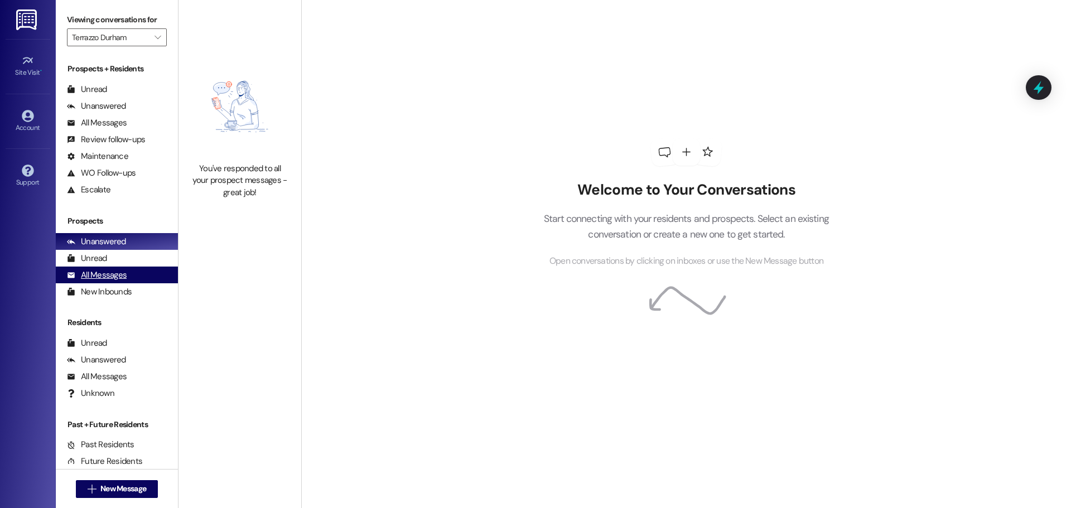
click at [105, 272] on div "All Messages" at bounding box center [97, 275] width 60 height 12
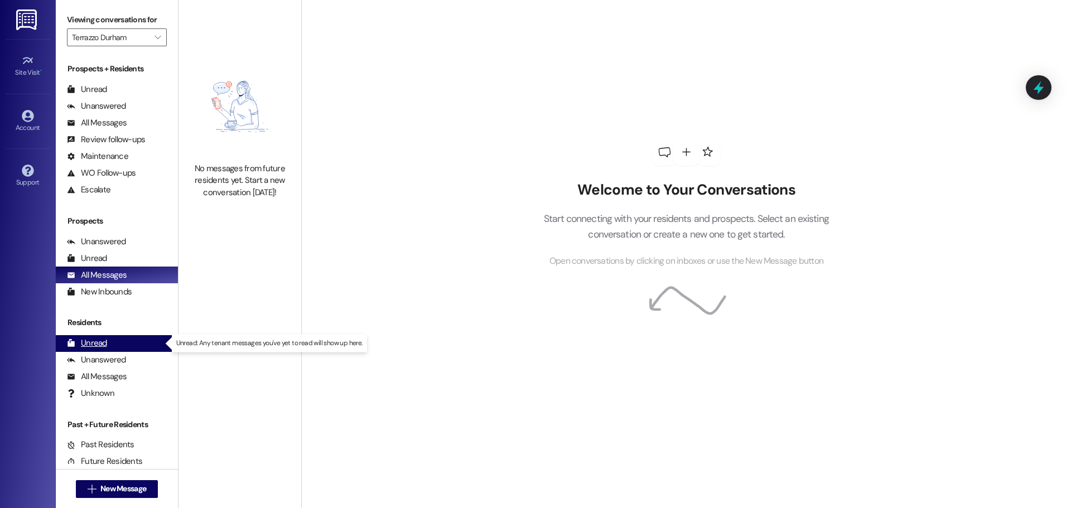
click at [105, 340] on div "Unread" at bounding box center [87, 343] width 40 height 12
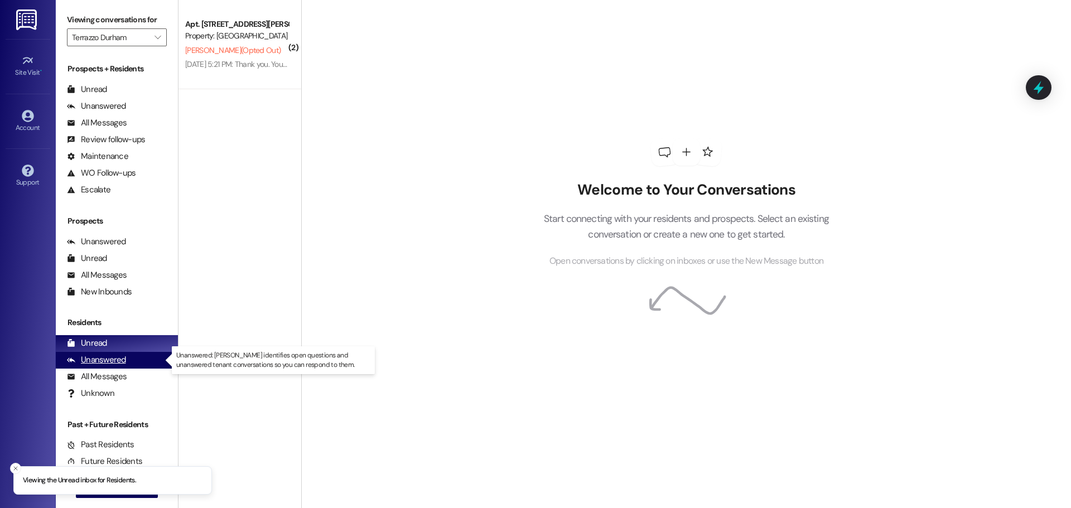
click at [117, 361] on div "Unanswered" at bounding box center [96, 360] width 59 height 12
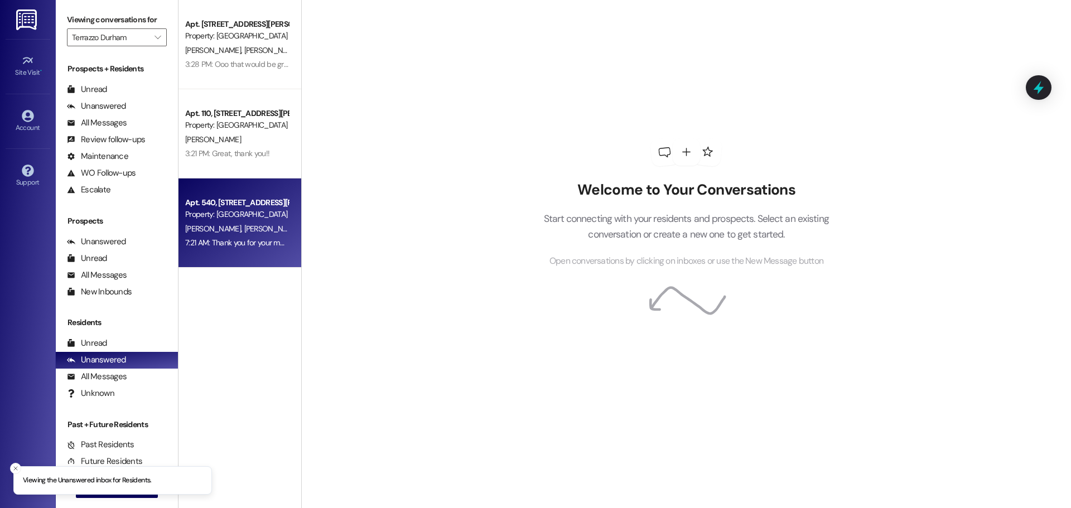
click at [238, 224] on div "[PERSON_NAME] [PERSON_NAME]" at bounding box center [236, 229] width 105 height 14
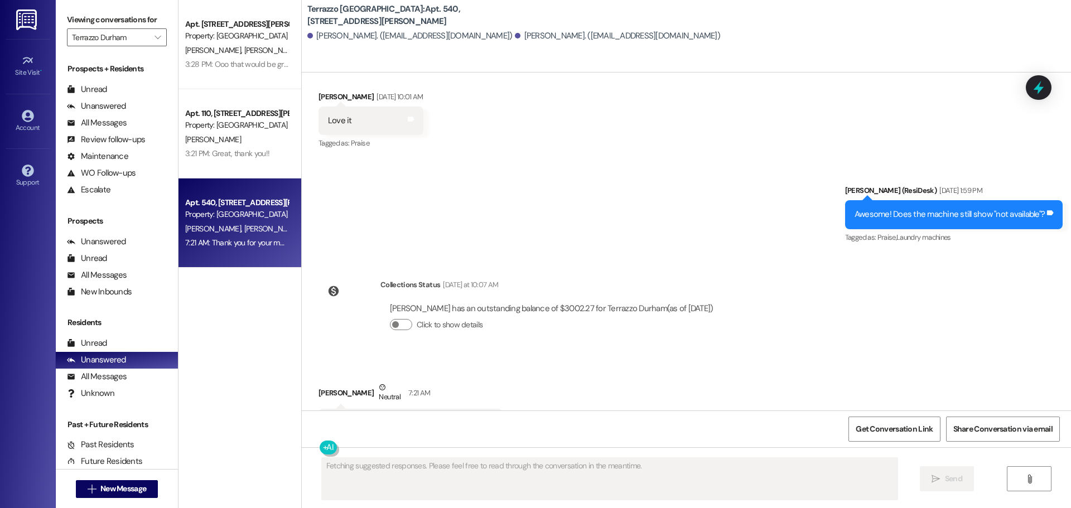
scroll to position [4741, 0]
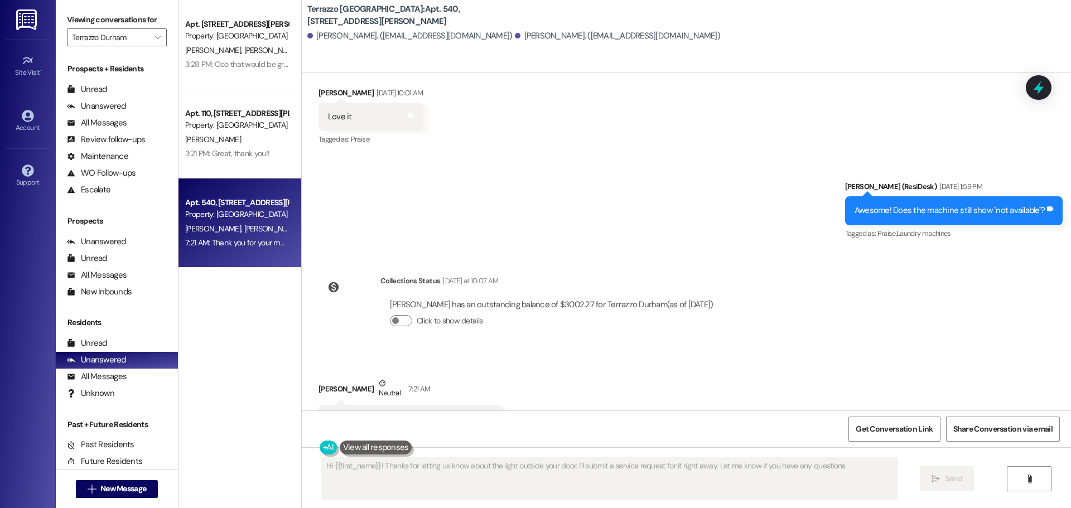
type textarea "Hi {{first_name}}! Thanks for letting us know about the light outside your door…"
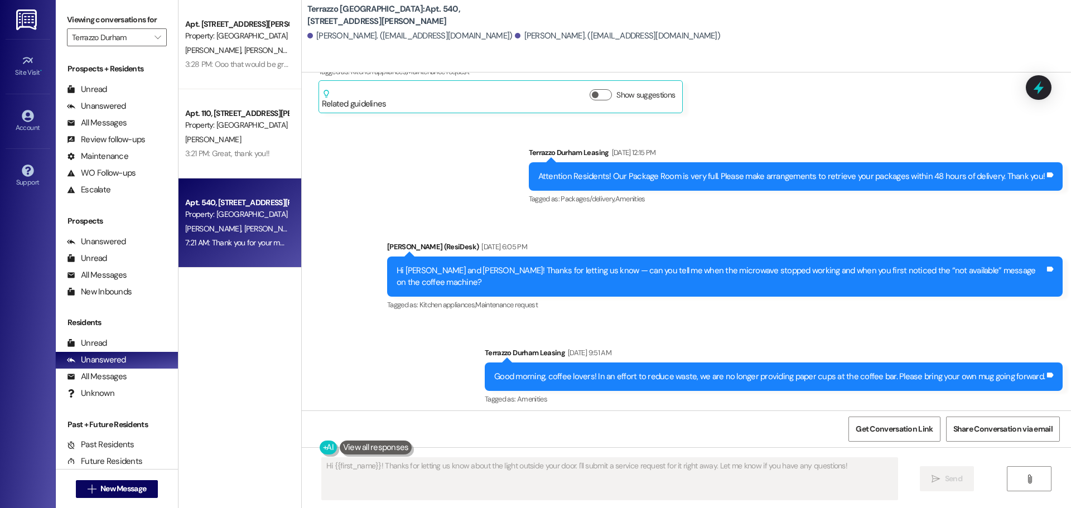
scroll to position [4407, 0]
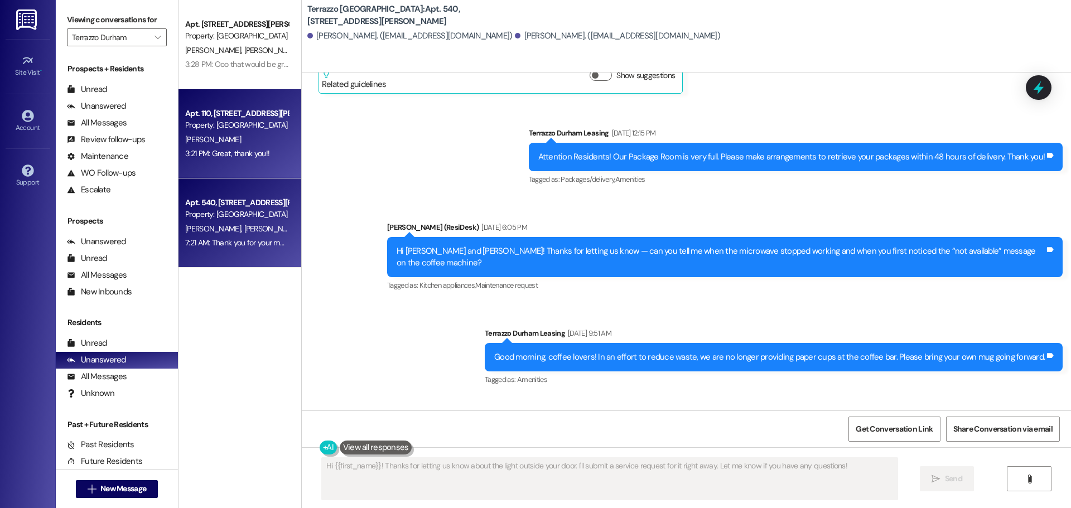
click at [259, 128] on div "Property: [GEOGRAPHIC_DATA]" at bounding box center [236, 125] width 103 height 12
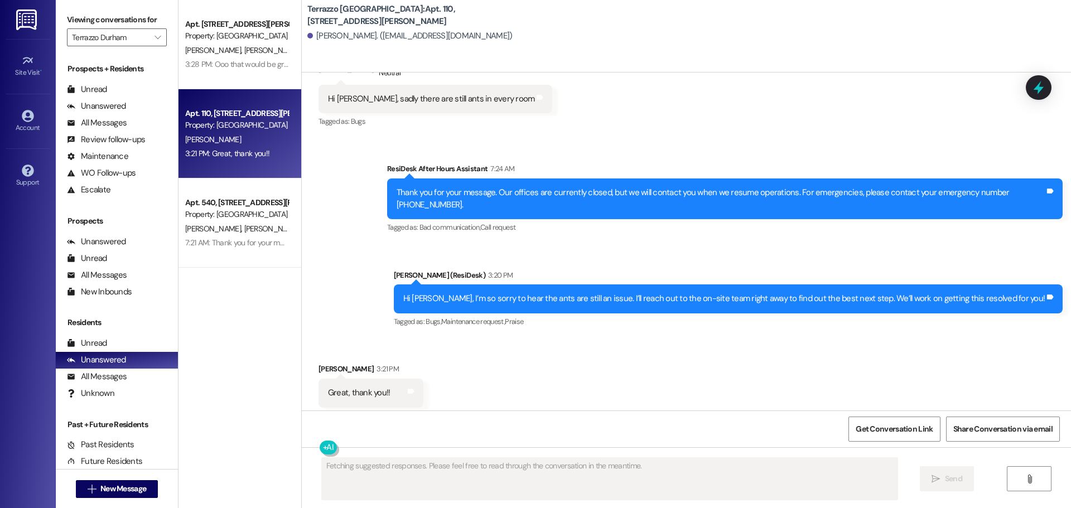
scroll to position [3421, 0]
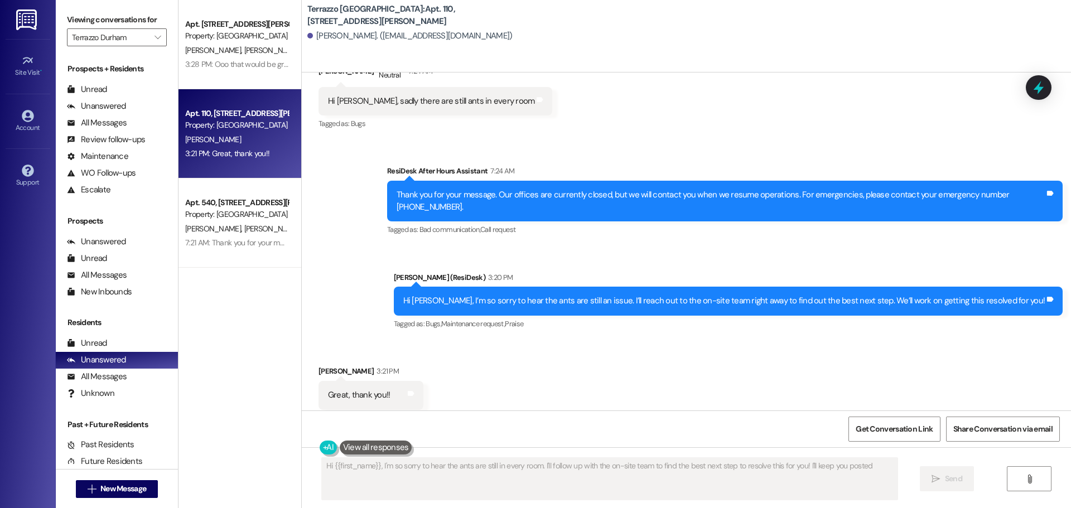
type textarea "Hi {{first_name}}, I'm so sorry to hear the ants are still in every room. I'll …"
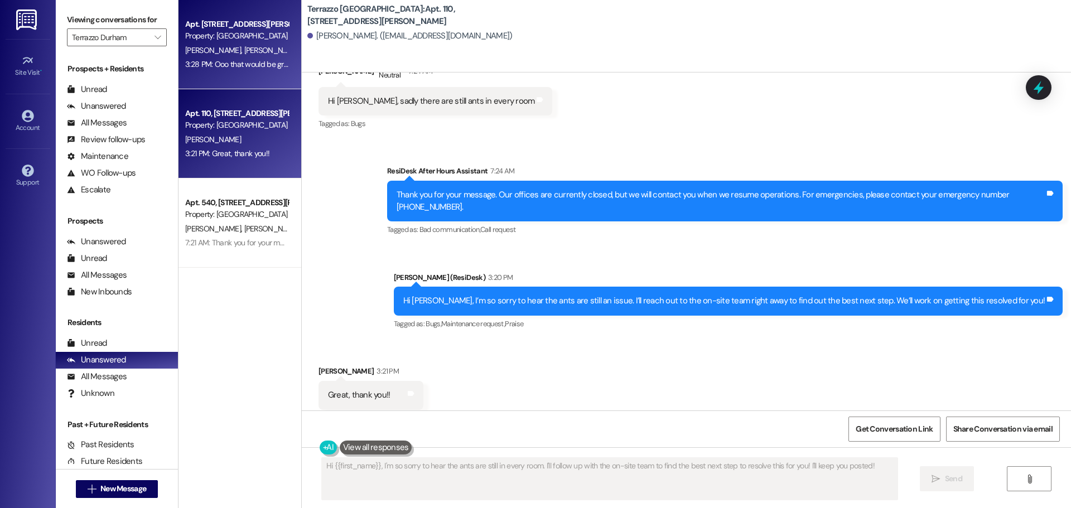
click at [236, 38] on div "Property: [GEOGRAPHIC_DATA]" at bounding box center [236, 36] width 103 height 12
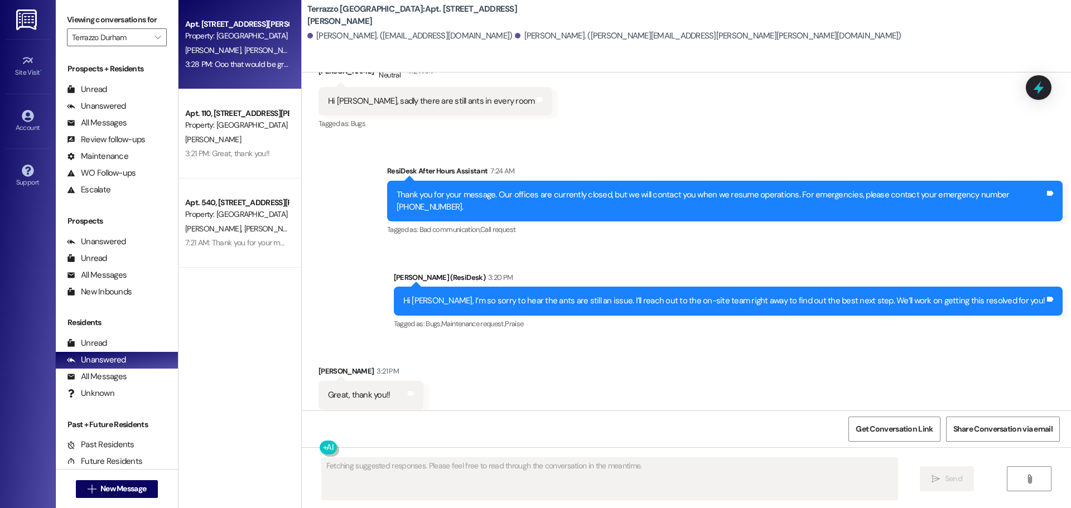
scroll to position [2474, 0]
